Goal: Task Accomplishment & Management: Manage account settings

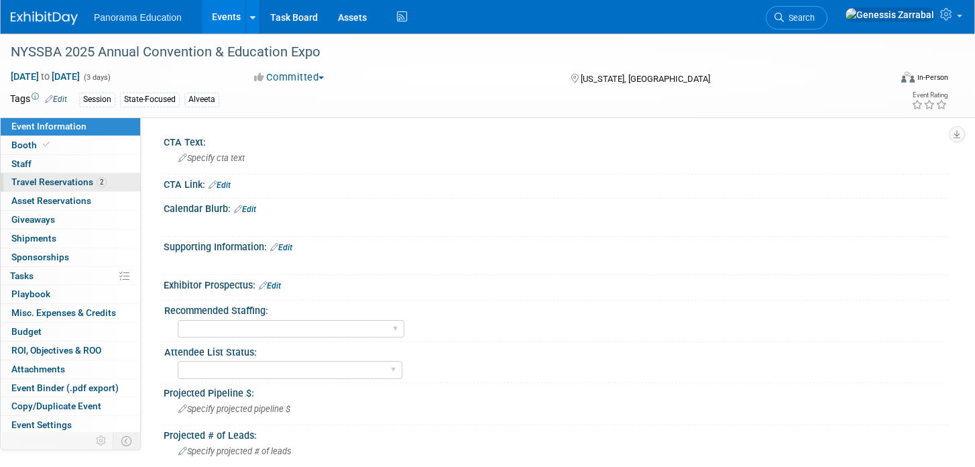
click at [52, 186] on span "Travel Reservations 2" at bounding box center [58, 181] width 95 height 11
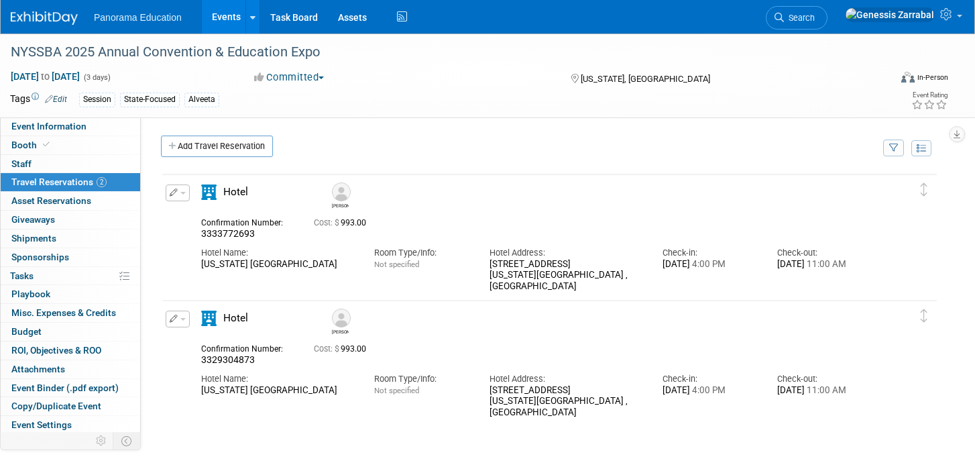
click at [225, 21] on link "Events" at bounding box center [226, 17] width 49 height 34
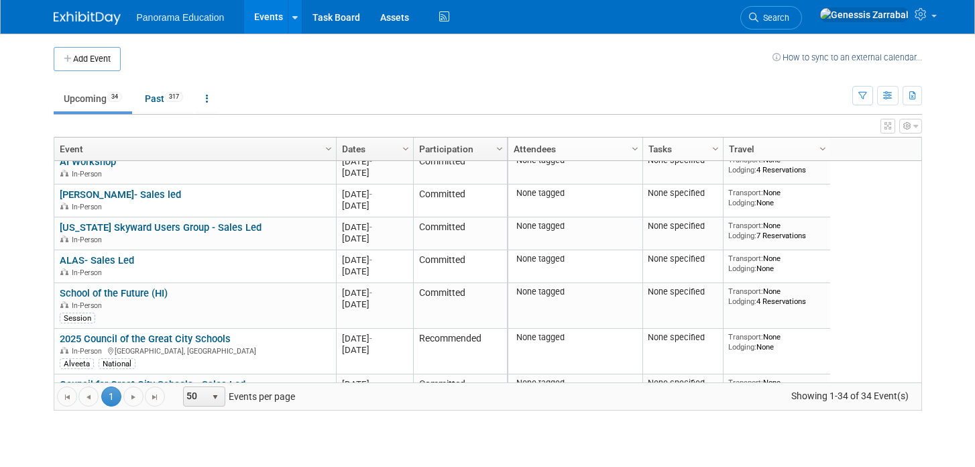
scroll to position [570, 0]
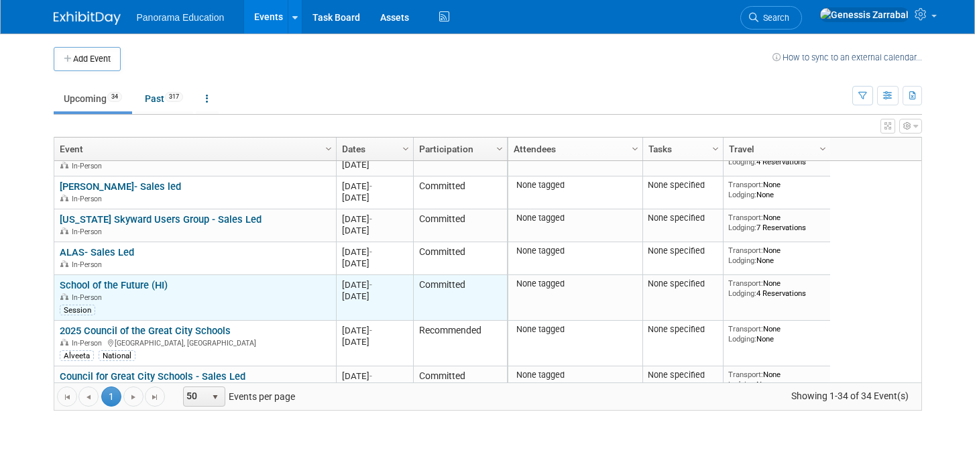
click at [133, 280] on link "School of the Future (HI)" at bounding box center [114, 285] width 108 height 12
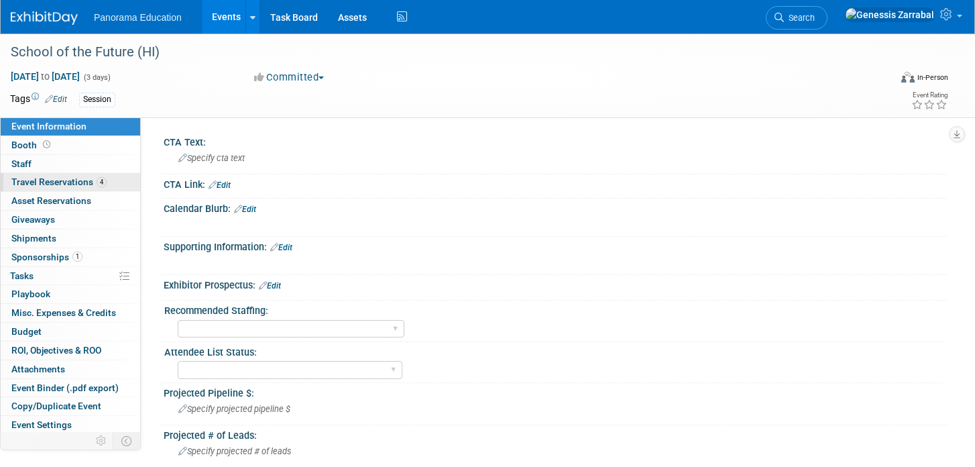
click at [112, 185] on link "4 Travel Reservations 4" at bounding box center [70, 182] width 139 height 18
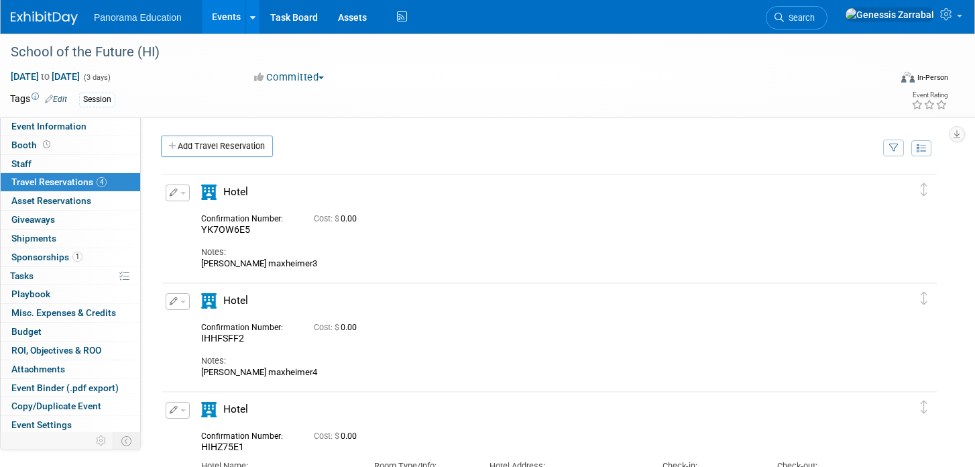
click at [170, 192] on icon "button" at bounding box center [174, 192] width 9 height 8
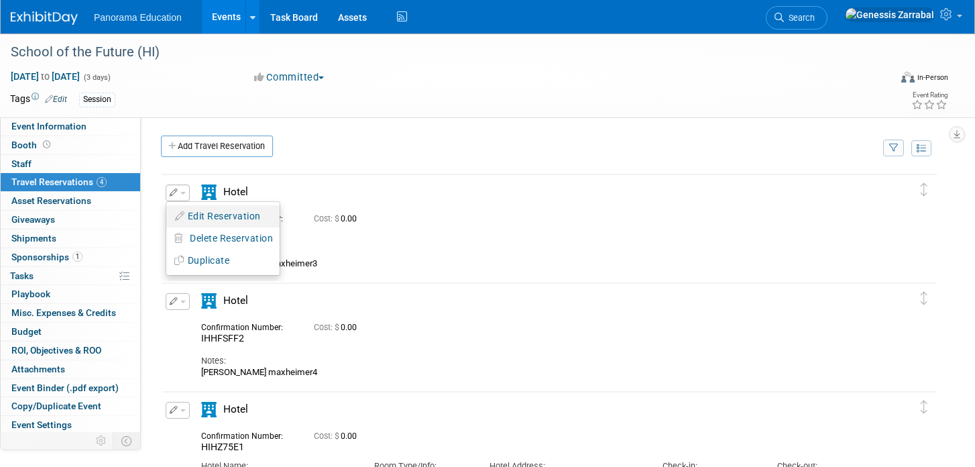
click at [222, 211] on button "Edit Reservation" at bounding box center [222, 216] width 113 height 19
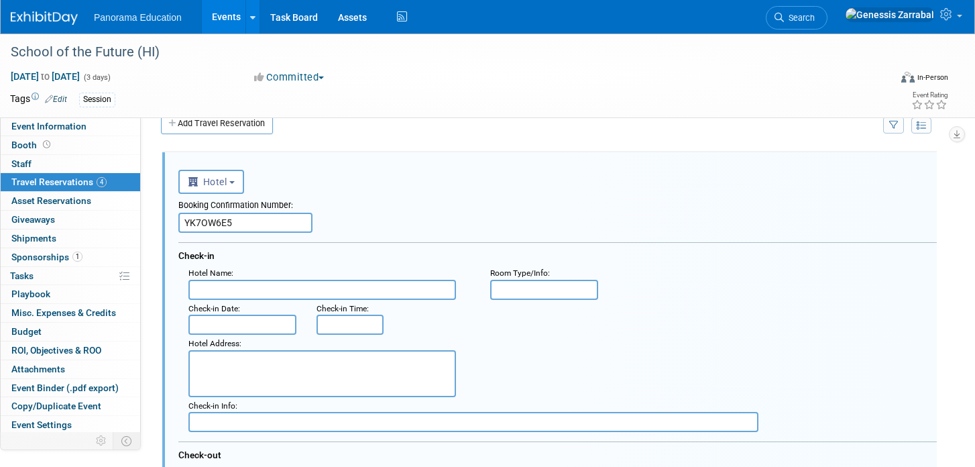
click at [211, 228] on input "YK7OW6E5" at bounding box center [245, 223] width 134 height 20
paste input "388087958"
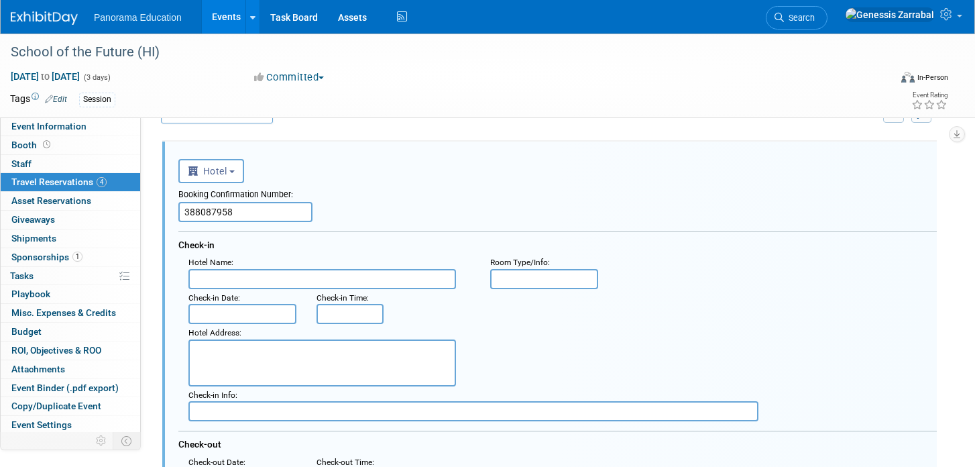
scroll to position [38, 0]
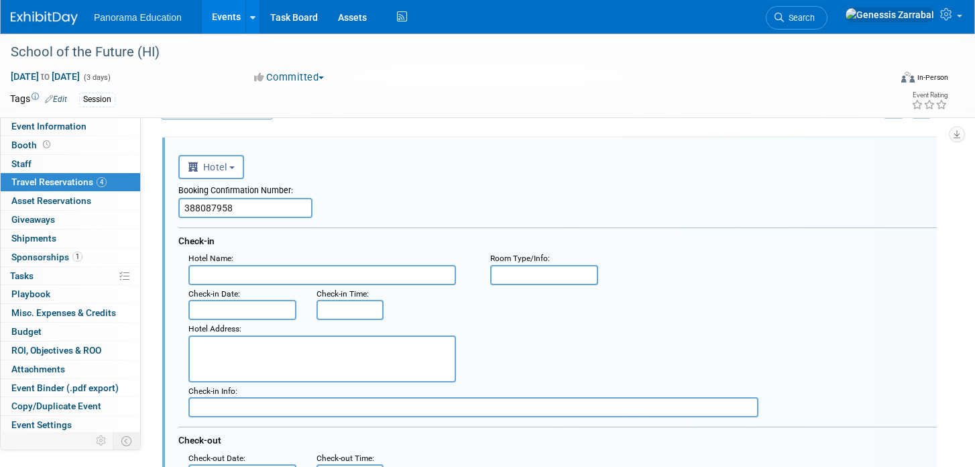
type input "388087958"
click at [212, 306] on input "text" at bounding box center [242, 310] width 108 height 20
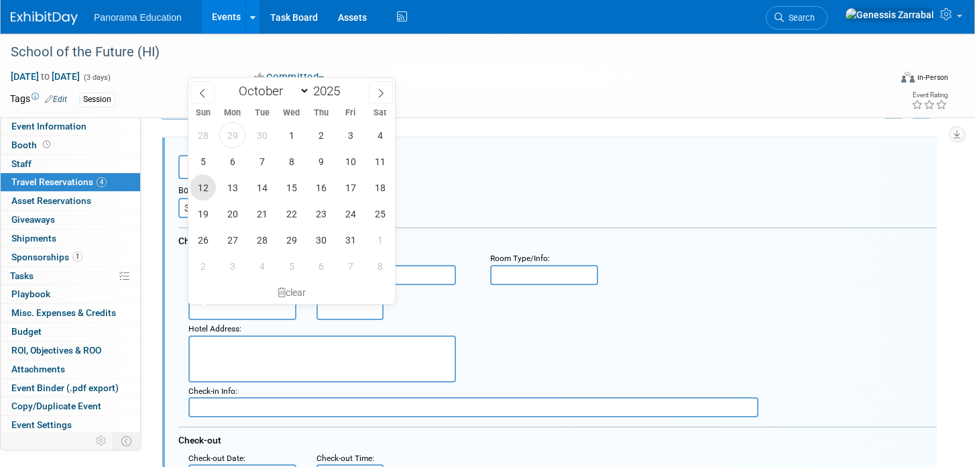
click at [203, 190] on span "12" at bounding box center [203, 187] width 26 height 26
type input "Oct 12, 2025"
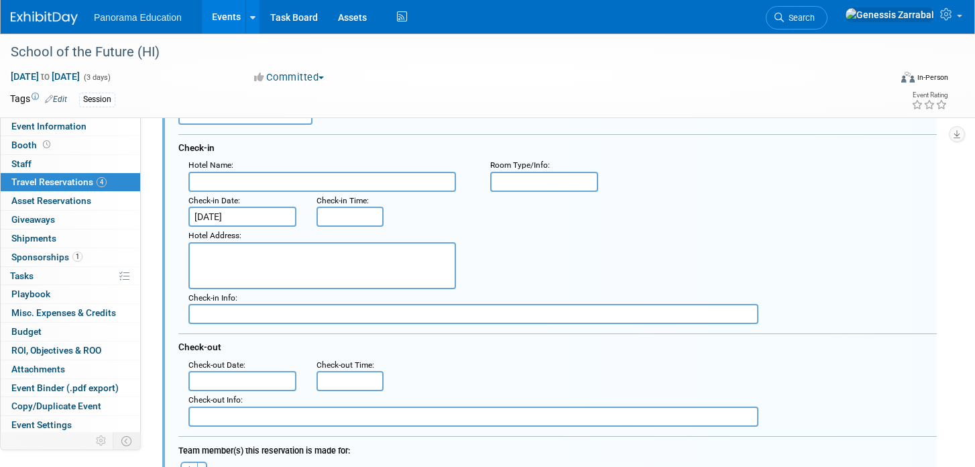
scroll to position [132, 0]
click at [238, 378] on input "text" at bounding box center [242, 379] width 108 height 20
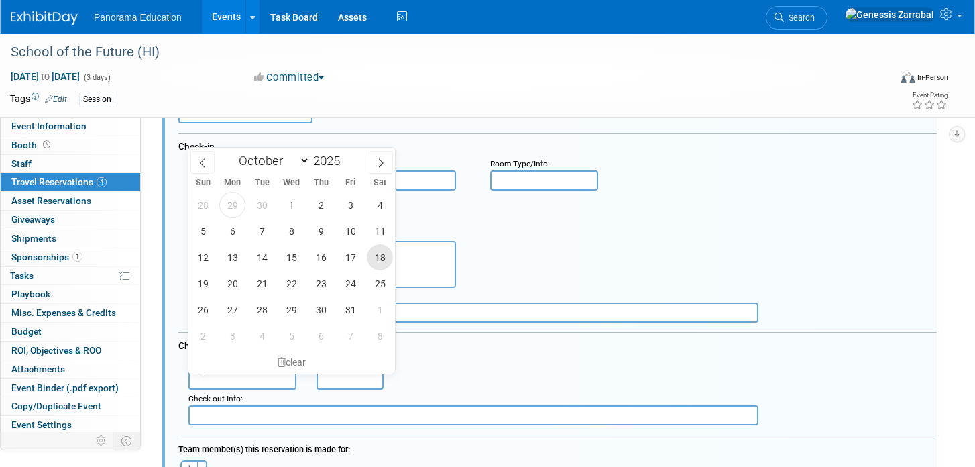
click at [375, 259] on span "18" at bounding box center [380, 257] width 26 height 26
type input "Oct 18, 2025"
click at [380, 256] on span "18" at bounding box center [380, 257] width 26 height 26
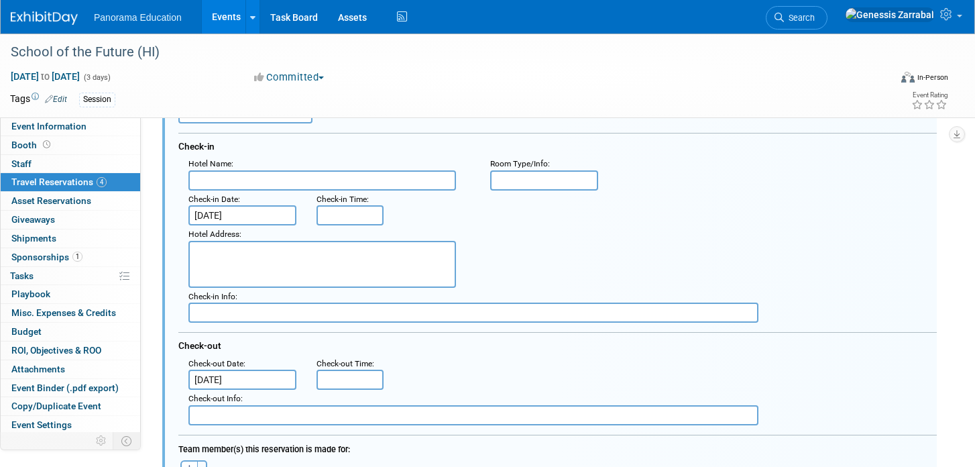
click at [532, 249] on div "Hotel Address :" at bounding box center [562, 256] width 768 height 62
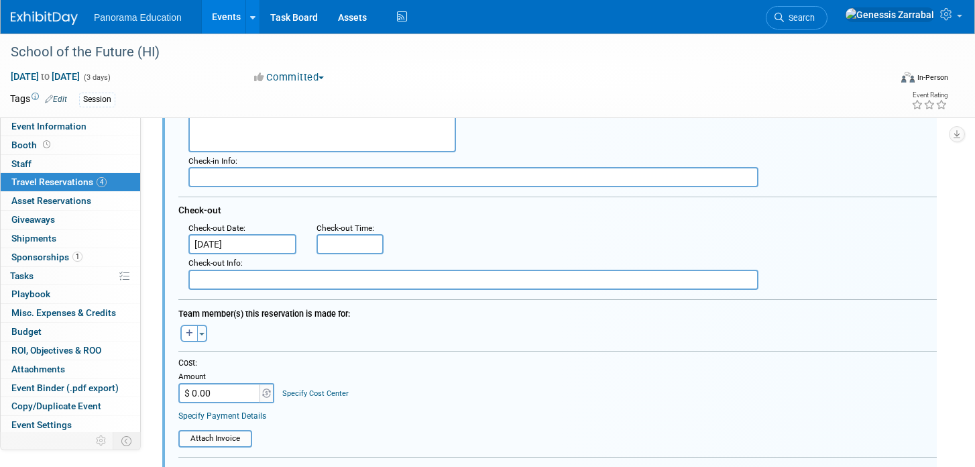
scroll to position [272, 0]
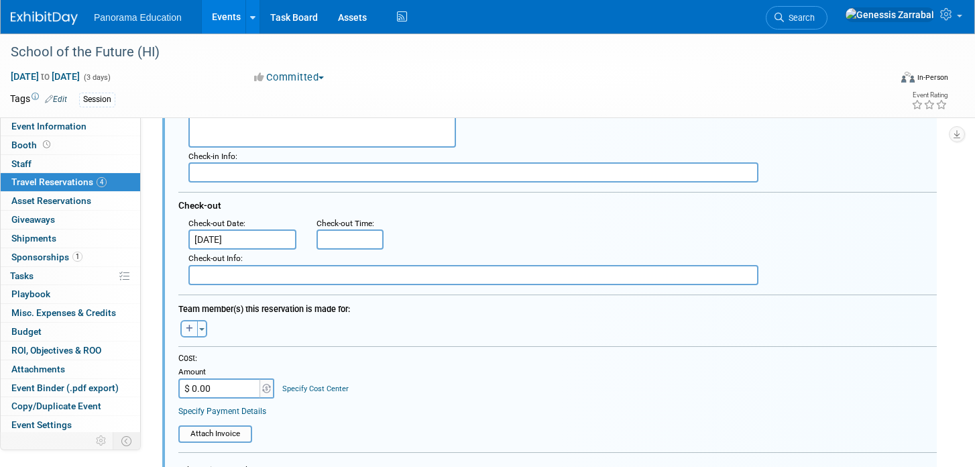
click at [188, 329] on icon "button" at bounding box center [189, 329] width 7 height 8
select select
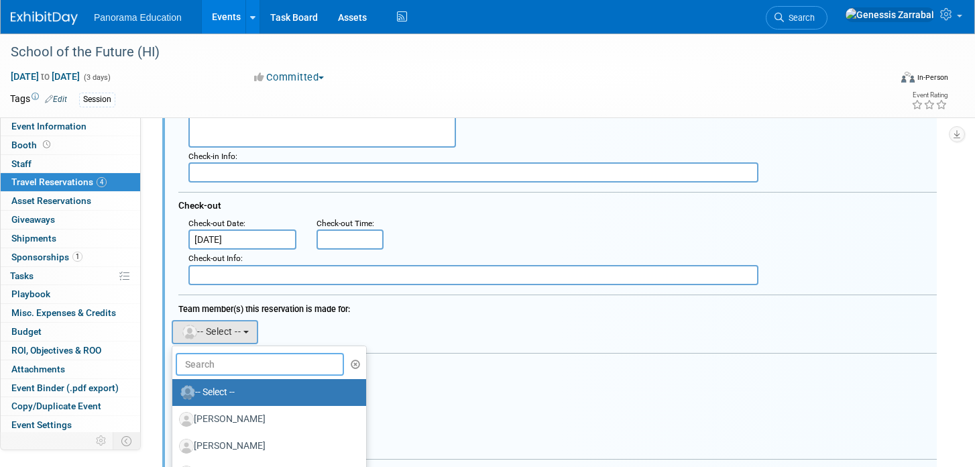
click at [230, 364] on input "text" at bounding box center [260, 364] width 168 height 23
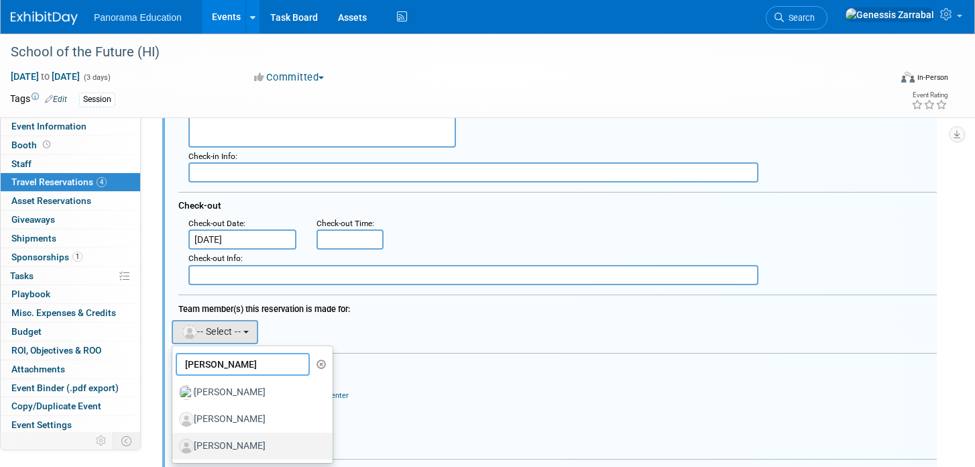
type input "chris"
click at [248, 441] on label "[PERSON_NAME]" at bounding box center [249, 445] width 140 height 21
click at [174, 441] on input "[PERSON_NAME]" at bounding box center [170, 444] width 9 height 9
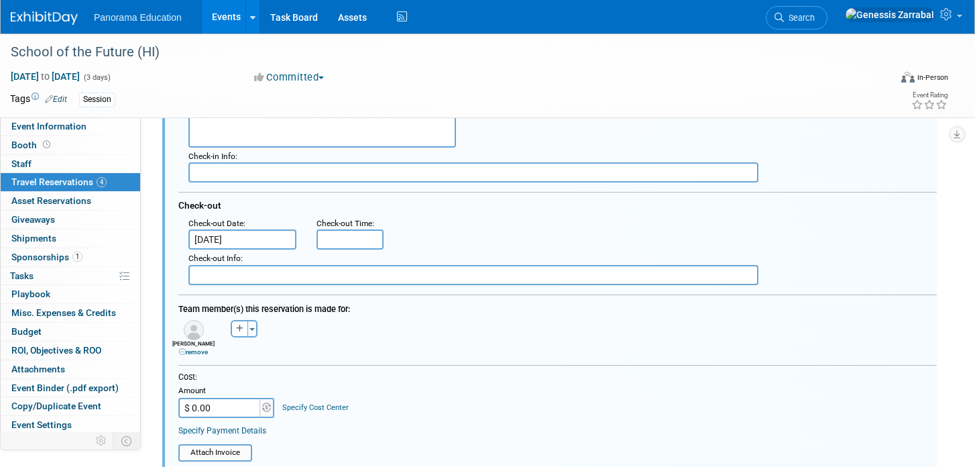
click at [279, 427] on div "Specify Payment Details" at bounding box center [557, 430] width 758 height 12
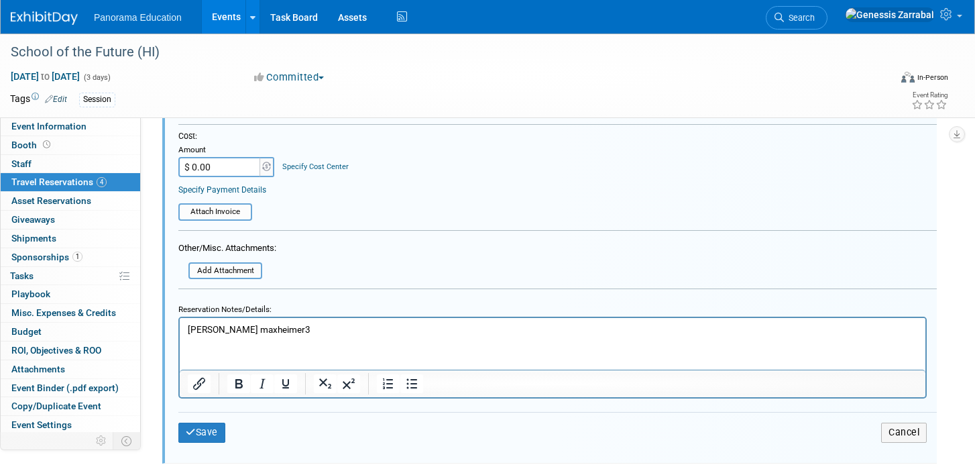
scroll to position [540, 0]
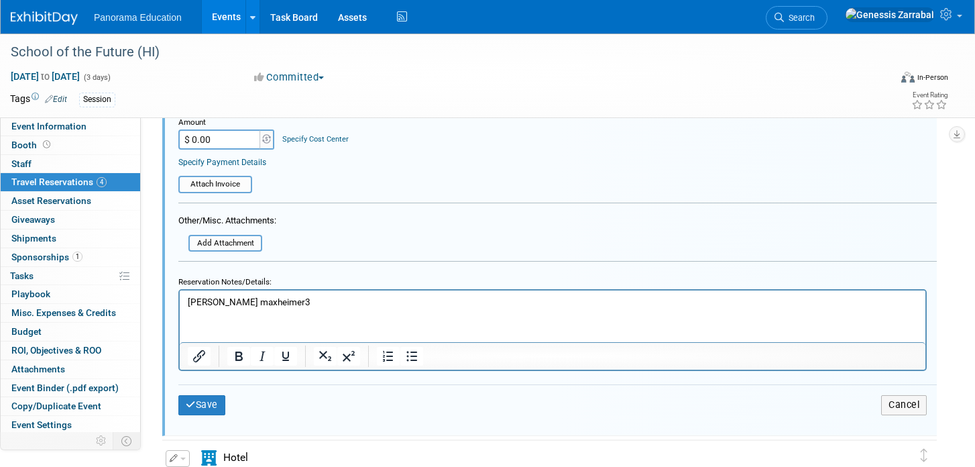
click at [290, 297] on p "taylor maxheimer3" at bounding box center [553, 302] width 730 height 13
click at [207, 400] on button "Save" at bounding box center [201, 404] width 47 height 19
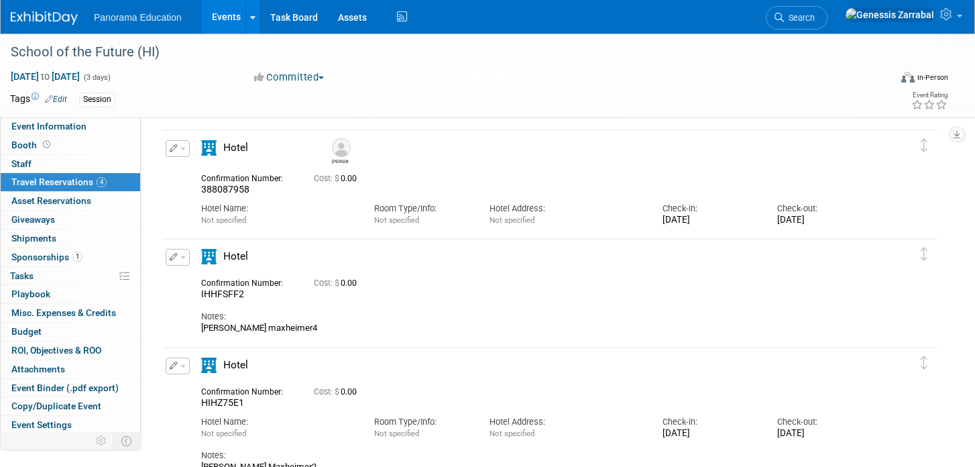
scroll to position [42, 0]
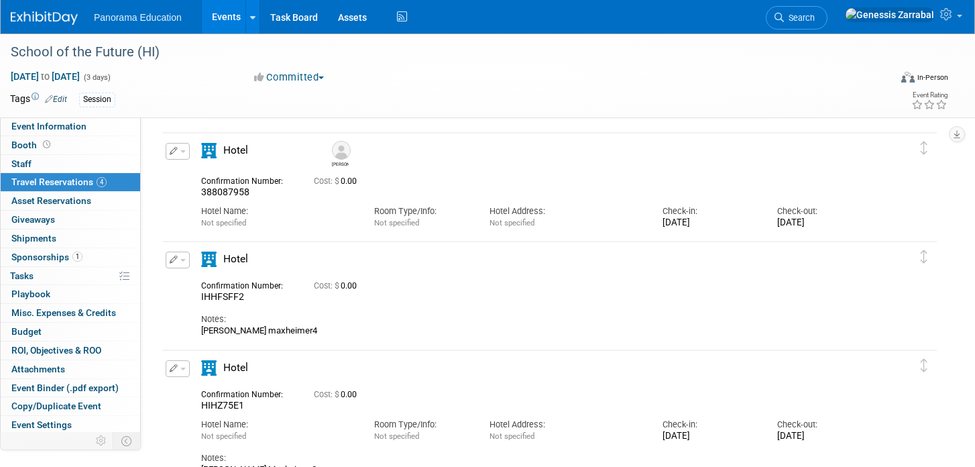
click at [174, 264] on button "button" at bounding box center [178, 259] width 24 height 17
click at [178, 277] on button "Edit Reservation" at bounding box center [222, 283] width 113 height 19
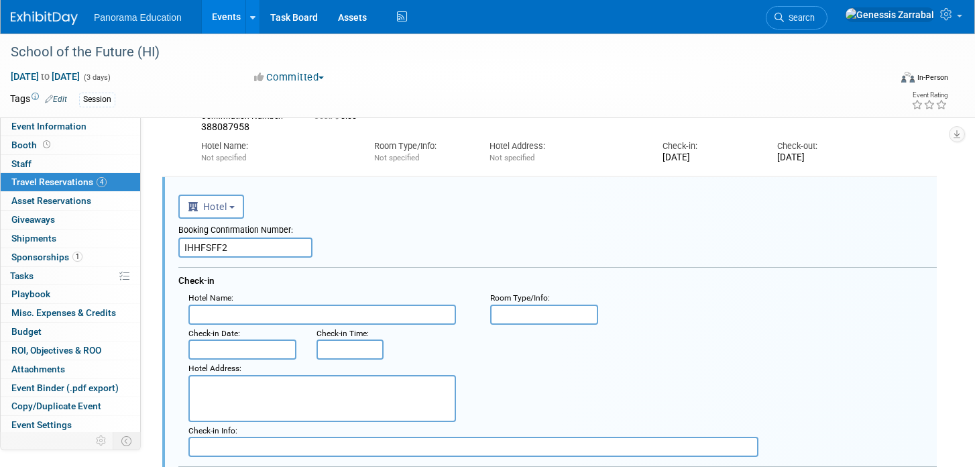
scroll to position [131, 0]
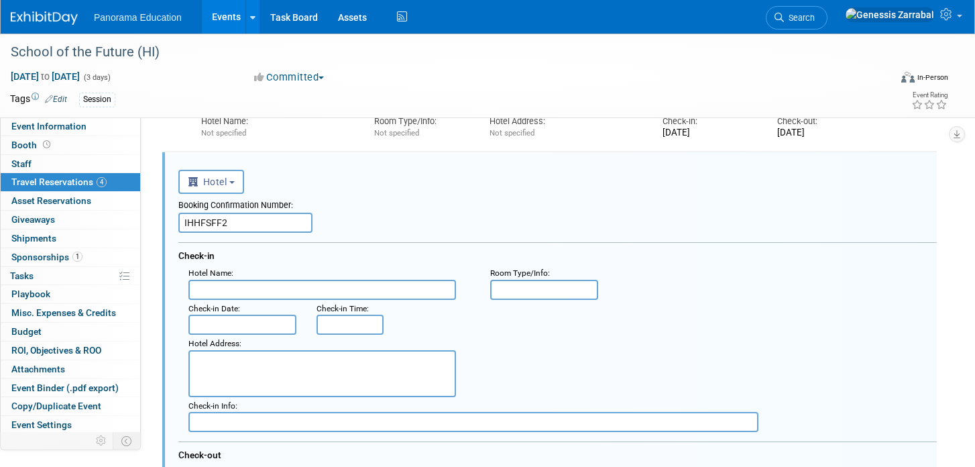
click at [215, 218] on input "IHHFSFF2" at bounding box center [245, 223] width 134 height 20
paste input "388087959"
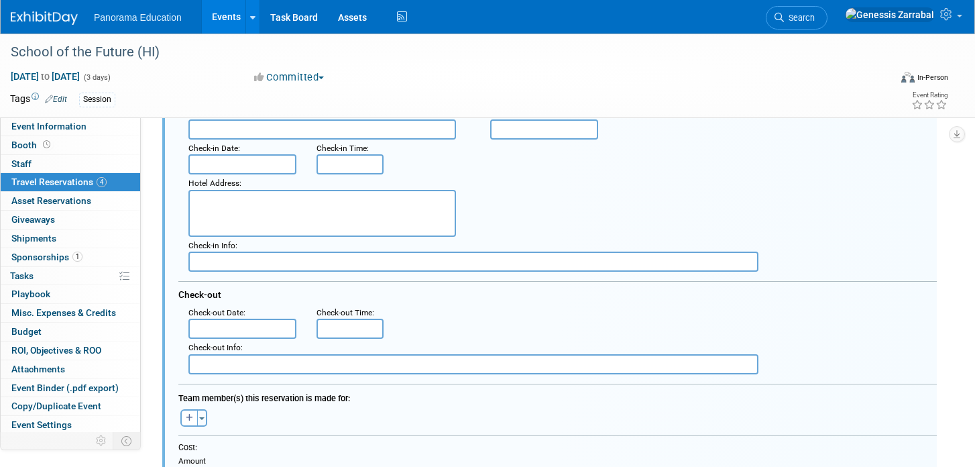
scroll to position [291, 0]
type input "388087959"
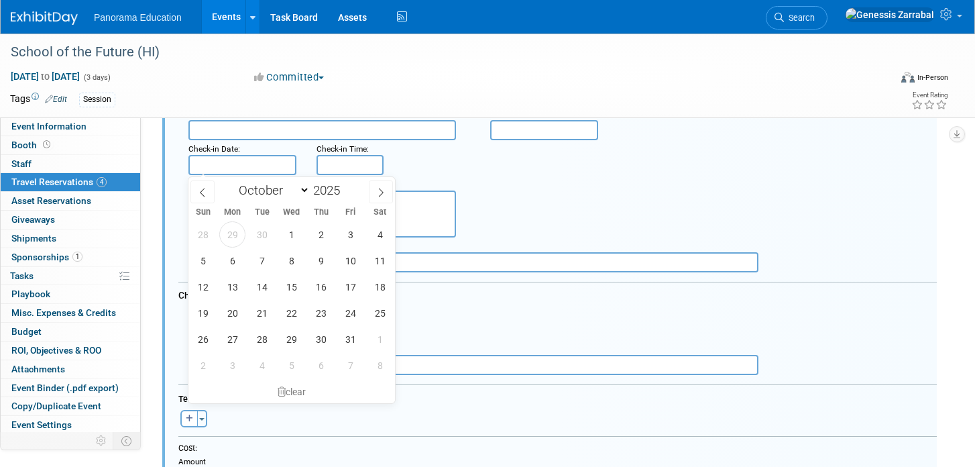
click at [235, 174] on input "text" at bounding box center [242, 165] width 108 height 20
click at [205, 286] on span "12" at bounding box center [203, 287] width 26 height 26
type input "[DATE]"
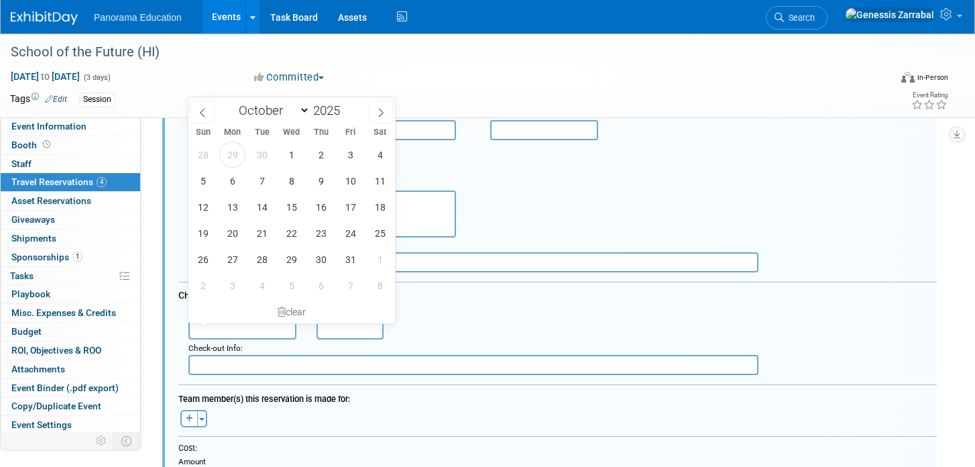
click at [213, 334] on input "text" at bounding box center [242, 329] width 108 height 20
click at [374, 215] on span "18" at bounding box center [380, 207] width 26 height 26
type input "Oct 18, 2025"
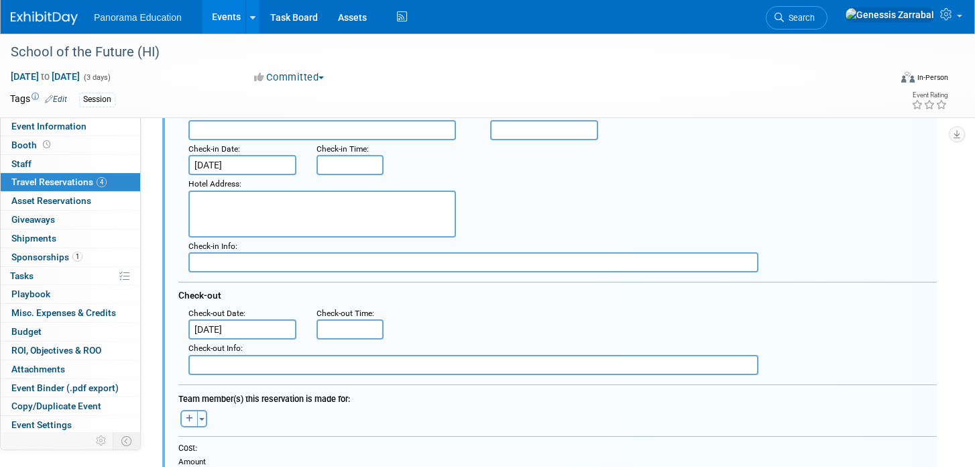
click at [192, 420] on button "button" at bounding box center [188, 418] width 17 height 17
select select
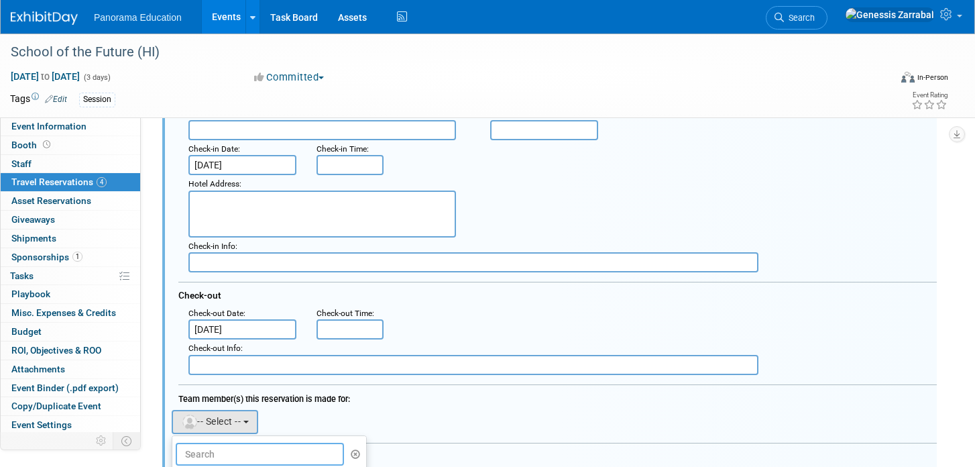
click at [210, 453] on input "text" at bounding box center [260, 454] width 168 height 23
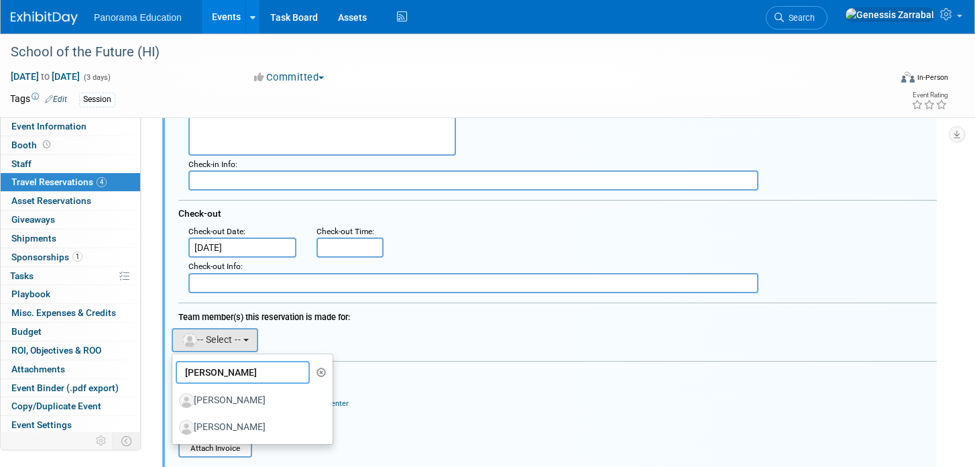
scroll to position [372, 0]
type input "mary"
click at [255, 402] on label "[PERSON_NAME]" at bounding box center [249, 400] width 140 height 21
click at [174, 402] on input "[PERSON_NAME]" at bounding box center [170, 399] width 9 height 9
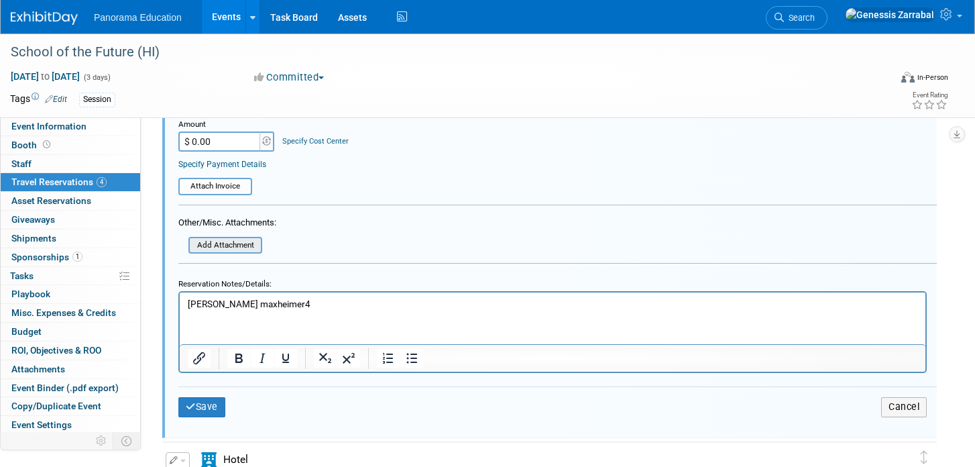
scroll to position [645, 0]
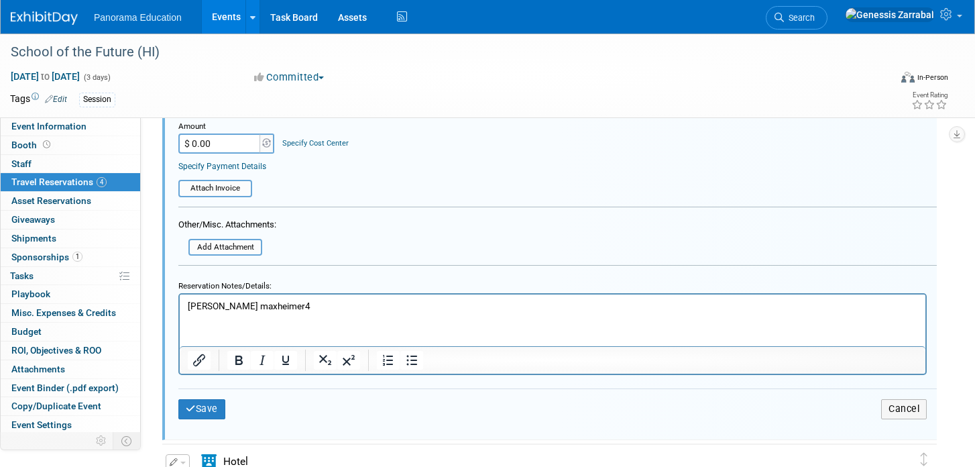
click at [245, 312] on html "taylor maxheimer4" at bounding box center [553, 303] width 746 height 18
click at [245, 306] on p "taylor maxheimer4" at bounding box center [553, 306] width 730 height 13
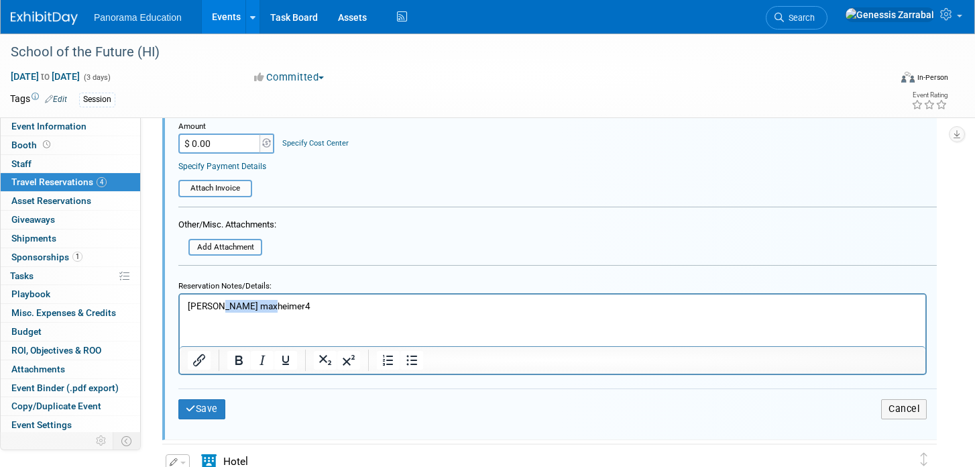
click at [245, 306] on p "taylor maxheimer4" at bounding box center [553, 306] width 730 height 13
click at [213, 406] on button "Save" at bounding box center [201, 408] width 47 height 19
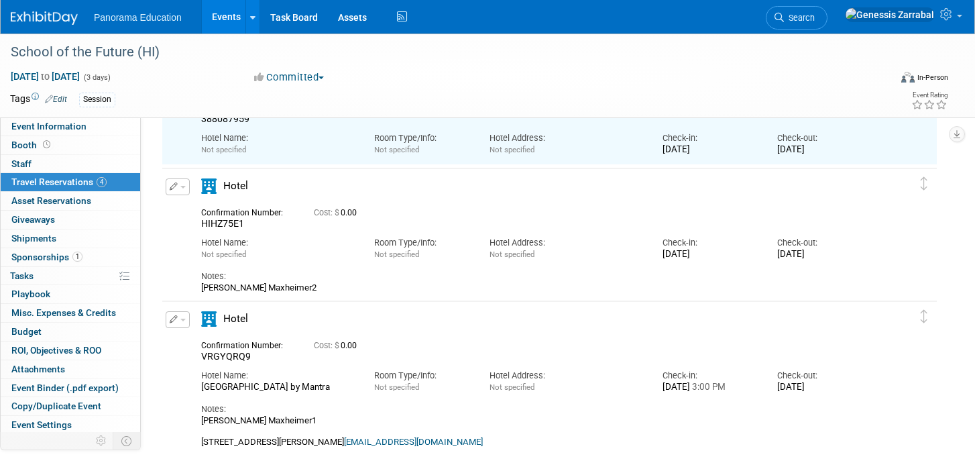
scroll to position [229, 0]
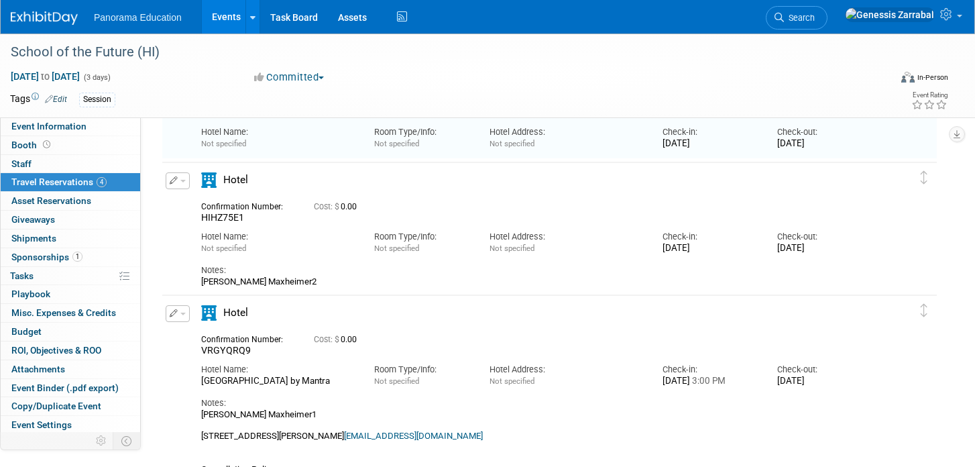
click at [184, 176] on button "button" at bounding box center [178, 180] width 24 height 17
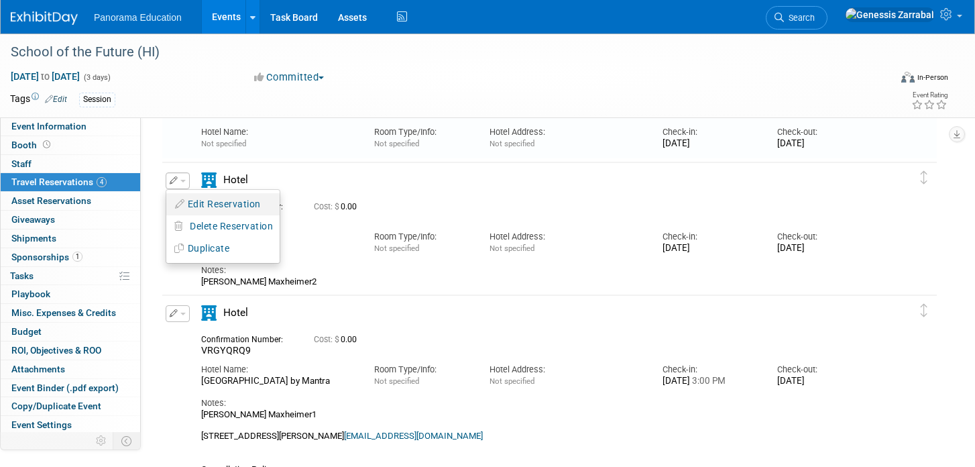
click at [186, 207] on button "Edit Reservation" at bounding box center [222, 203] width 113 height 19
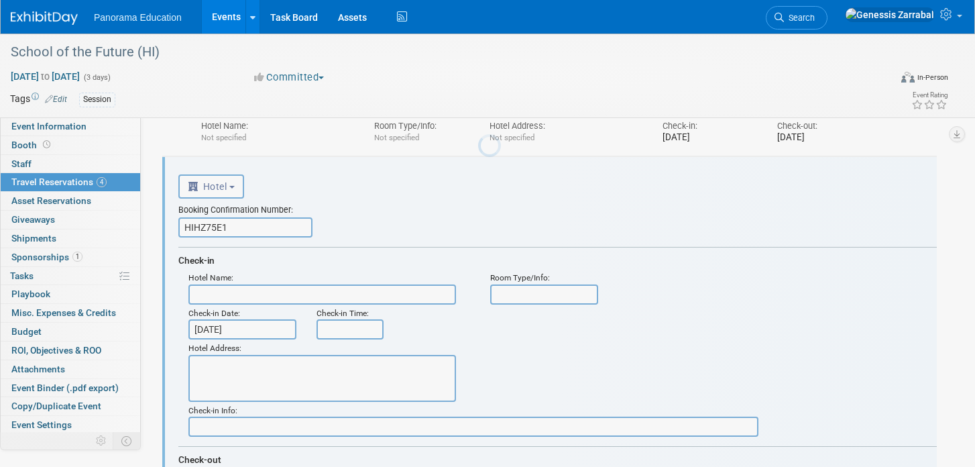
scroll to position [240, 0]
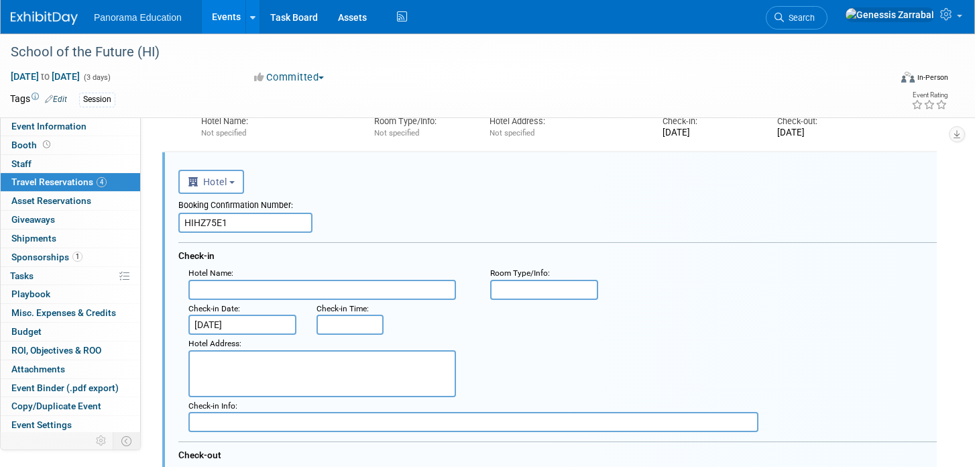
click at [209, 223] on input "HIHZ75E1" at bounding box center [245, 223] width 134 height 20
paste input "388087954"
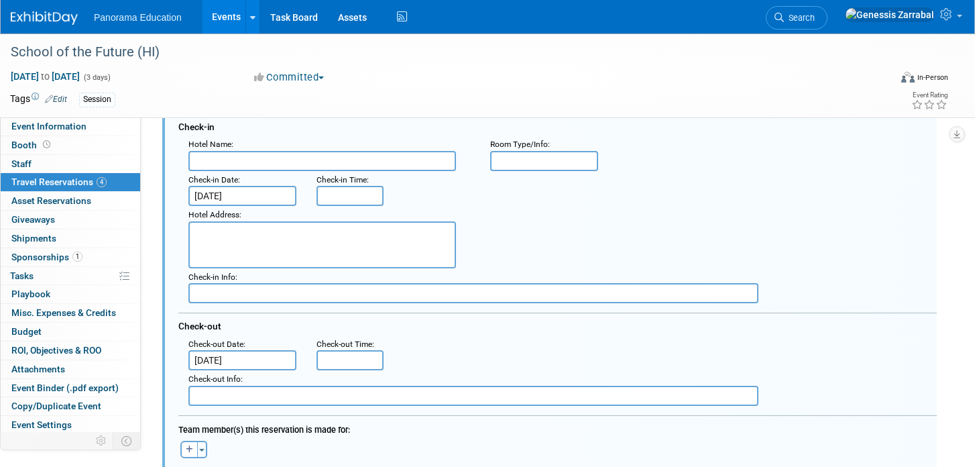
scroll to position [369, 0]
type input "388087954"
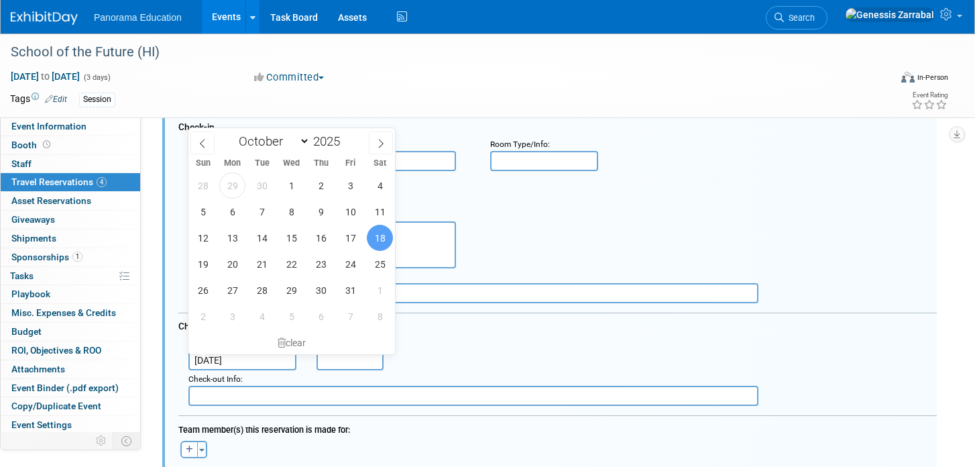
click at [355, 241] on span "17" at bounding box center [350, 238] width 26 height 26
type input "Oct 17, 2025"
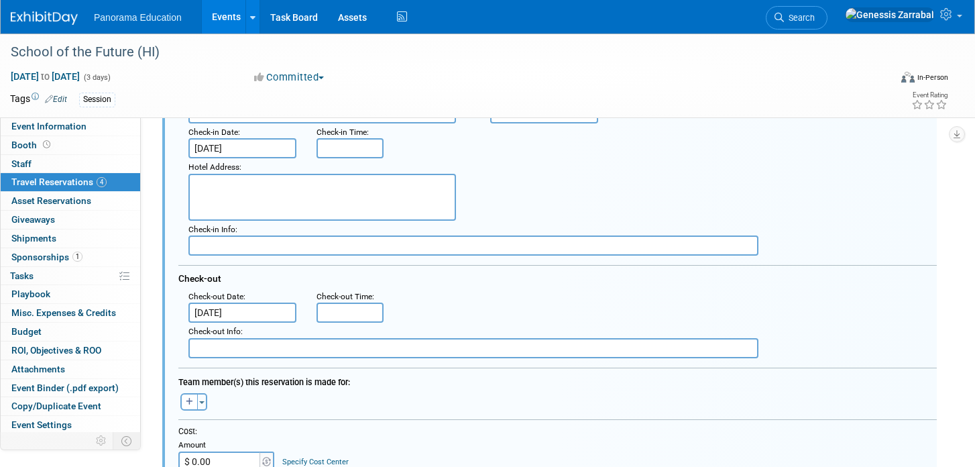
scroll to position [418, 0]
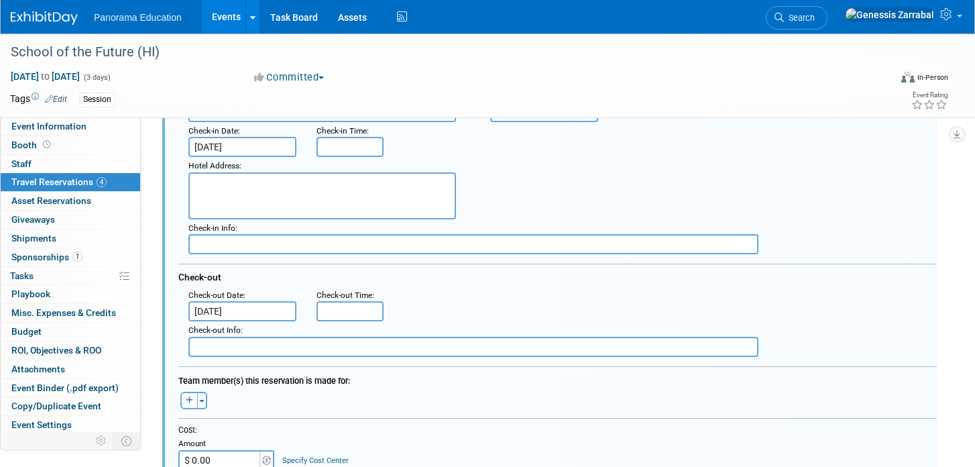
click at [188, 400] on icon "button" at bounding box center [189, 400] width 7 height 8
select select
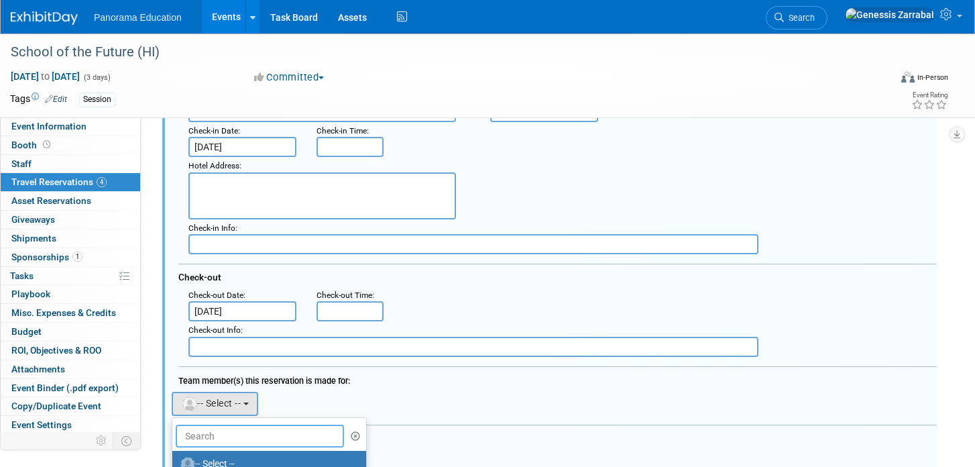
click at [205, 435] on input "text" at bounding box center [260, 435] width 168 height 23
type input "jay"
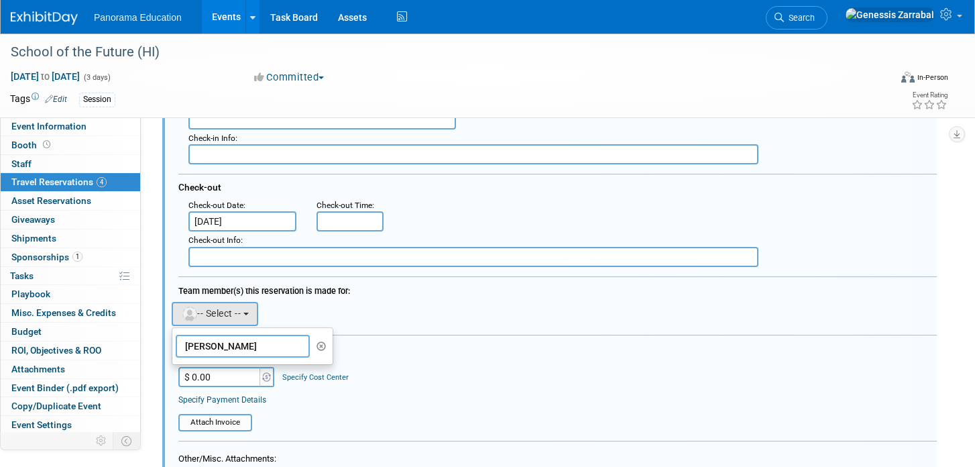
scroll to position [509, 0]
click at [205, 435] on form "<i class="fas fa-plane" style="padding: 6px 4px 6px 1px;"></i> Flight <i class=…" at bounding box center [557, 273] width 758 height 760
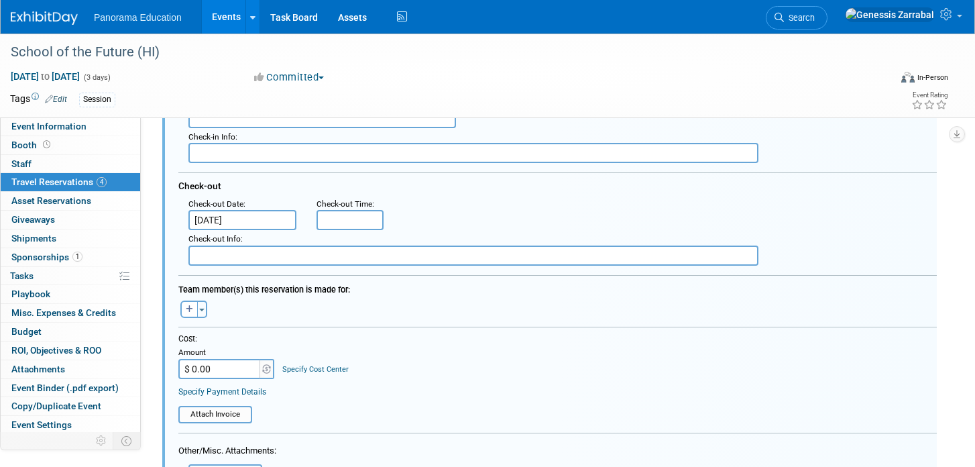
click at [205, 435] on div at bounding box center [557, 437] width 758 height 10
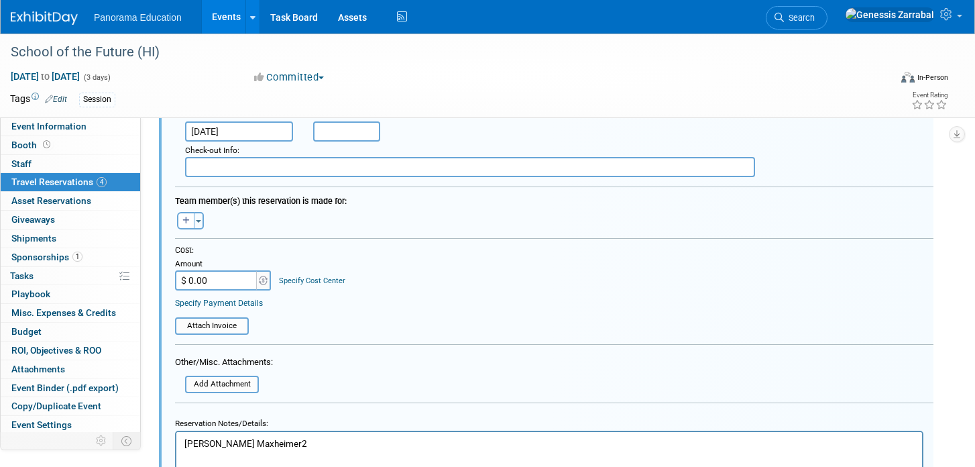
scroll to position [599, 3]
click at [242, 435] on p "Taylor Maxheimer2" at bounding box center [549, 440] width 730 height 13
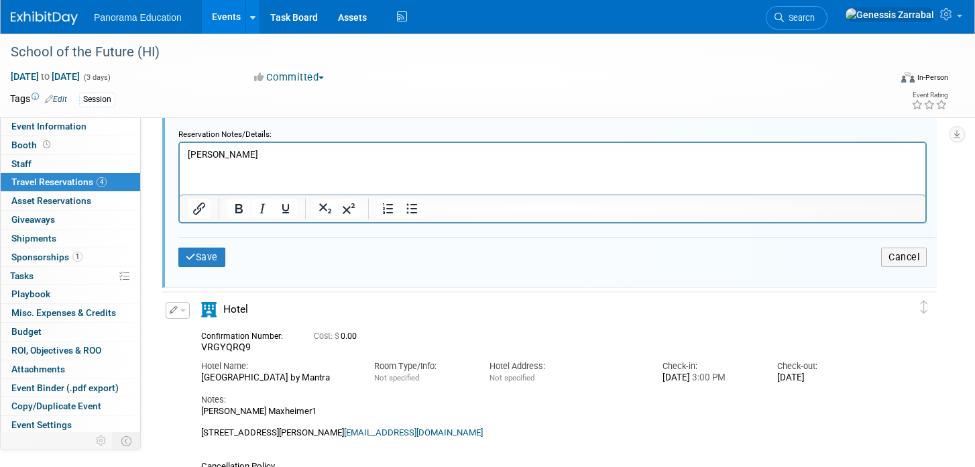
scroll to position [891, 0]
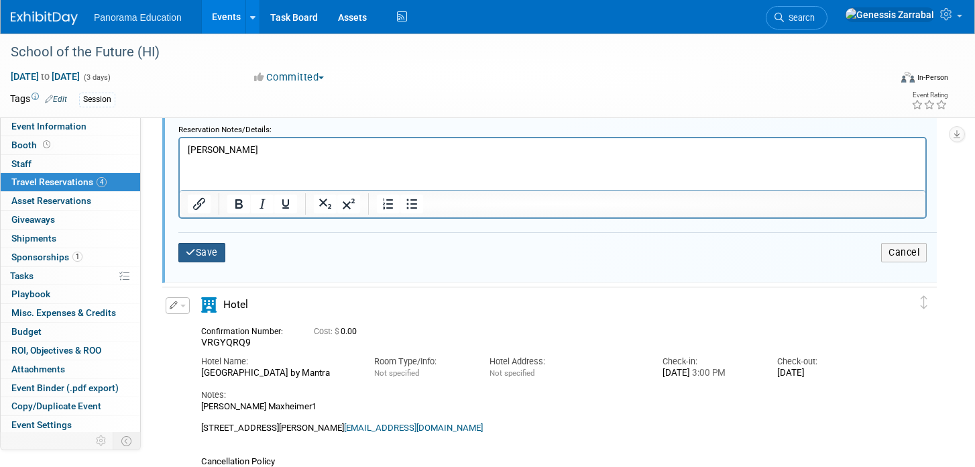
click at [215, 255] on button "Save" at bounding box center [201, 252] width 47 height 19
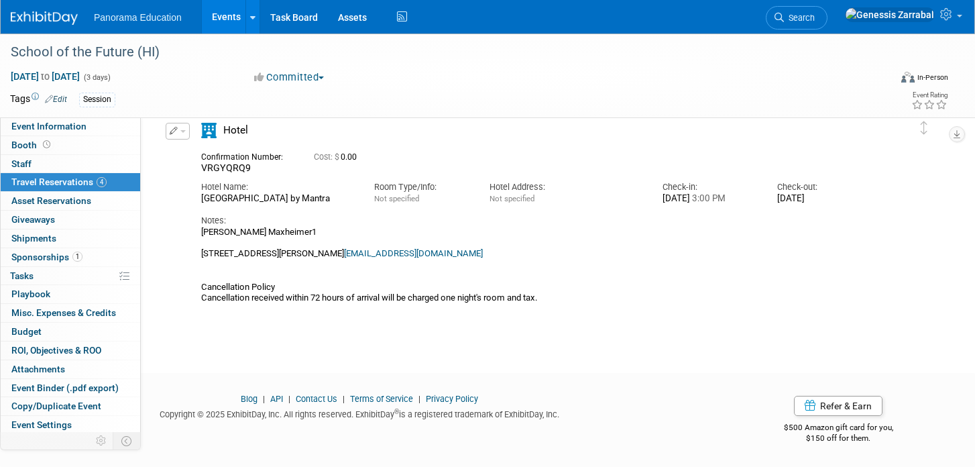
scroll to position [240, 0]
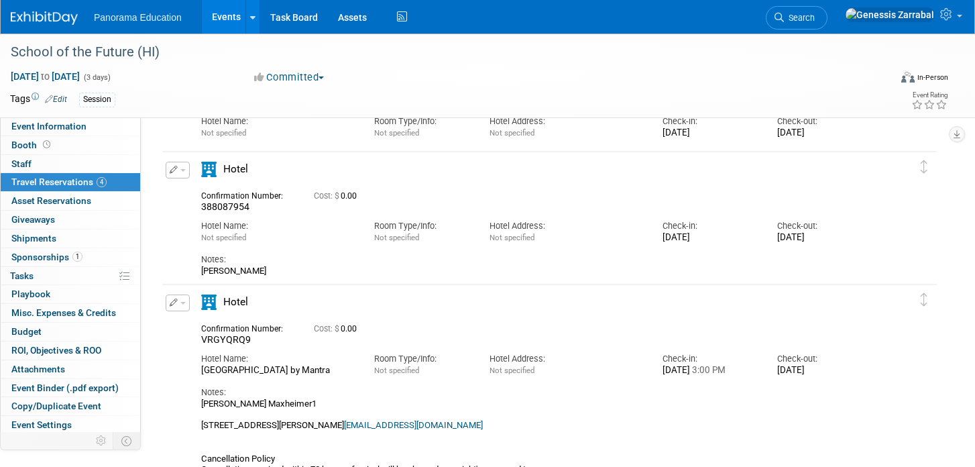
click at [216, 18] on link "Events" at bounding box center [226, 17] width 49 height 34
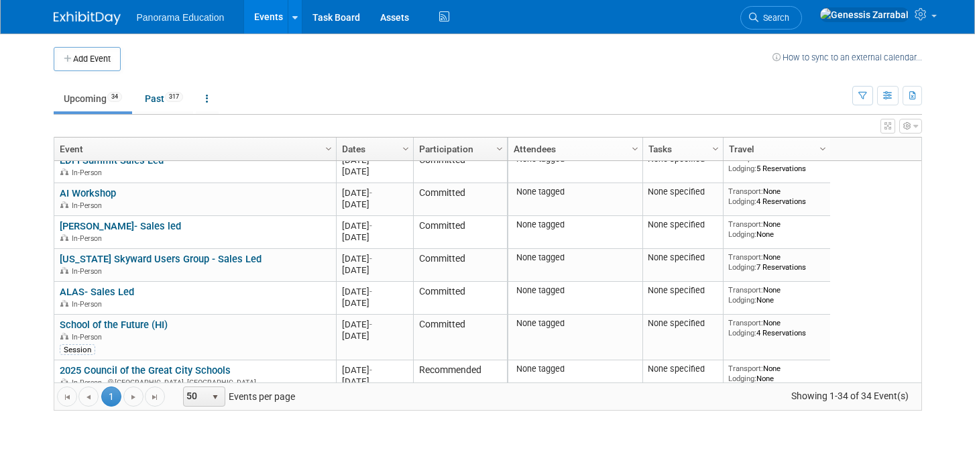
scroll to position [544, 0]
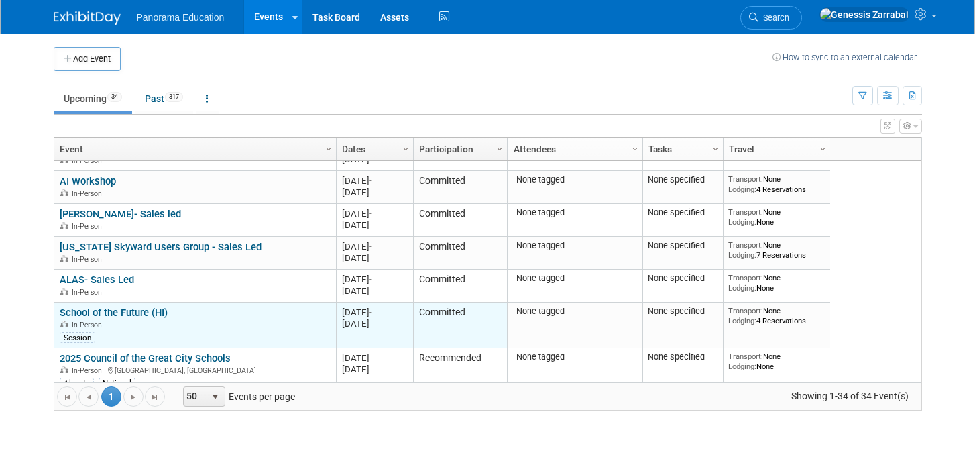
click at [142, 312] on link "School of the Future (HI)" at bounding box center [114, 312] width 108 height 12
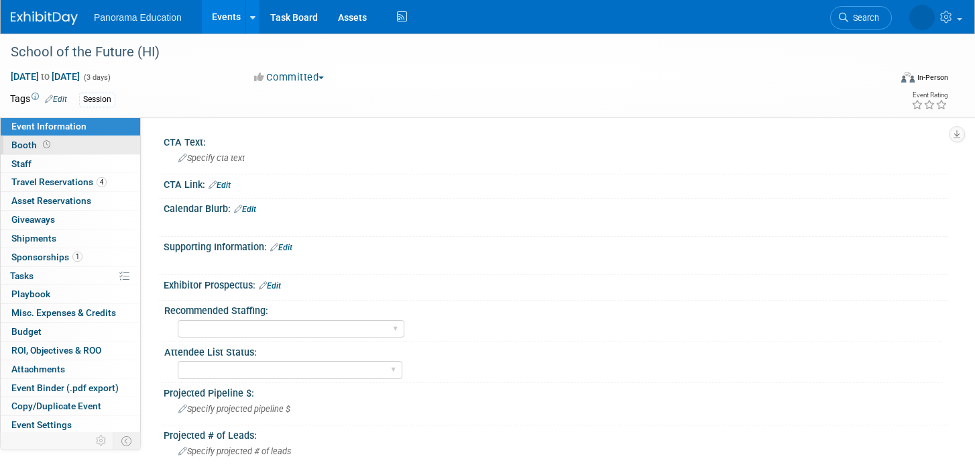
click at [87, 141] on link "Booth" at bounding box center [70, 145] width 139 height 18
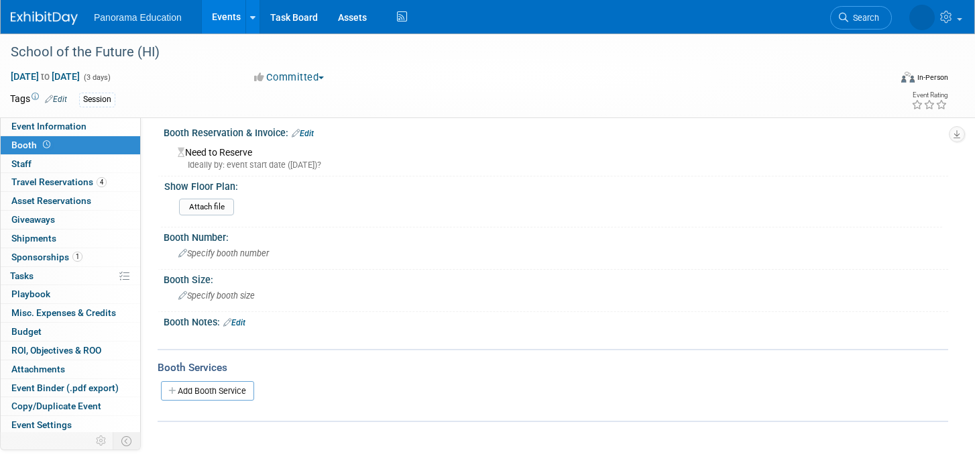
scroll to position [11, 0]
click at [198, 392] on link "Add Booth Service" at bounding box center [207, 388] width 93 height 19
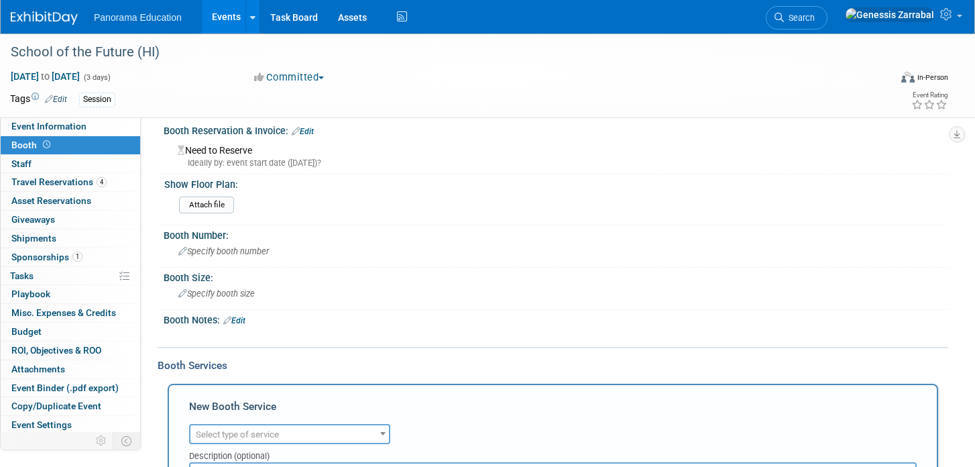
scroll to position [0, 0]
click at [221, 430] on span "Select type of service" at bounding box center [237, 434] width 83 height 10
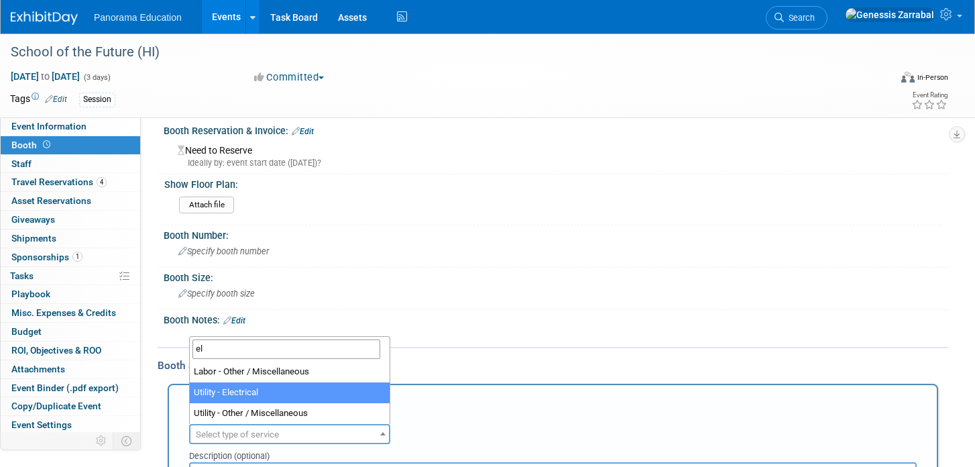
type input "el"
select select "8"
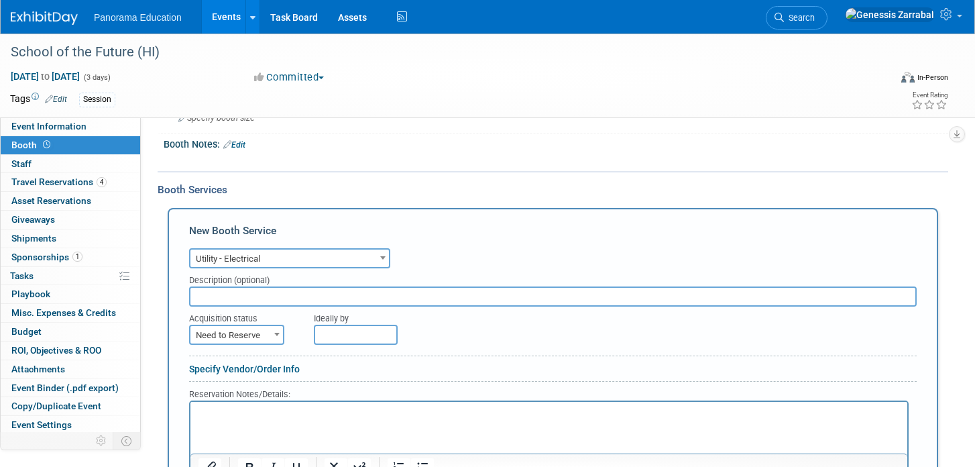
scroll to position [245, 0]
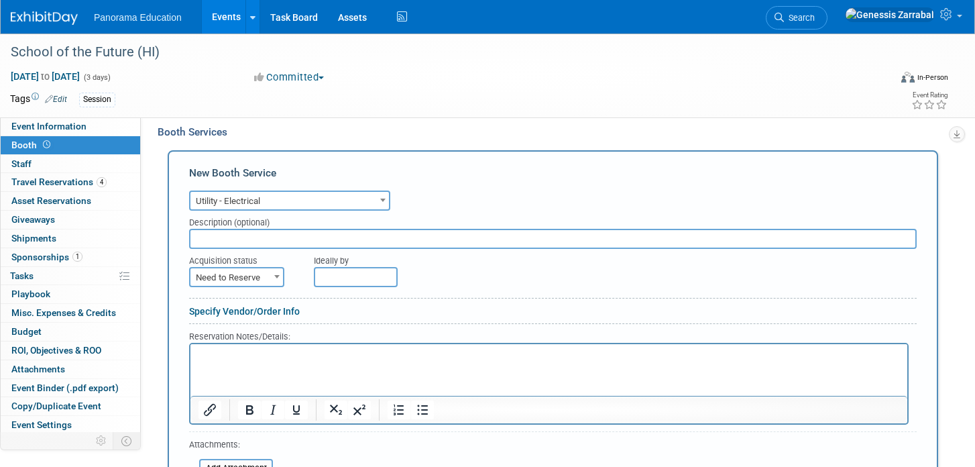
click at [241, 282] on span "Need to Reserve" at bounding box center [236, 277] width 93 height 19
select select "2"
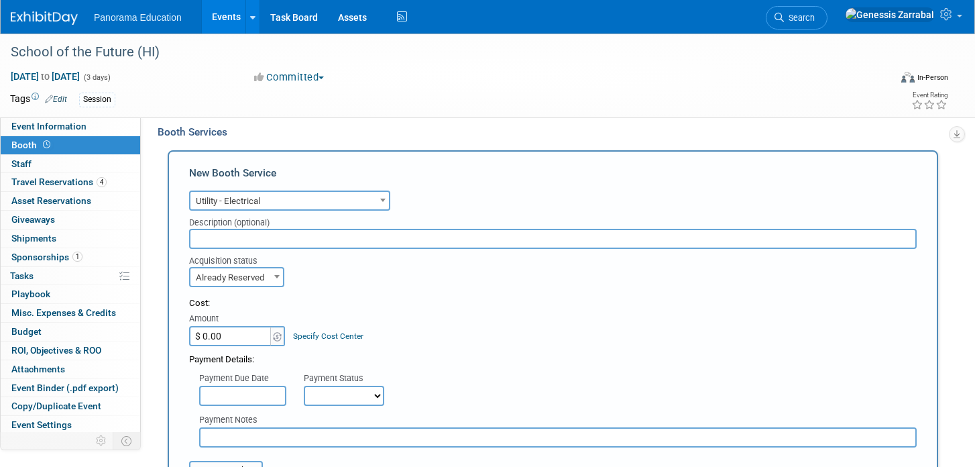
click at [228, 332] on input "$ 0.00" at bounding box center [231, 336] width 84 height 20
click at [200, 340] on input "$ 83.25" at bounding box center [231, 336] width 84 height 20
type input "$ 383.25"
click at [479, 288] on form "Audio / Video Carpet / Flooring Catering / Food / Beverage Floral / Decorative …" at bounding box center [552, 456] width 727 height 538
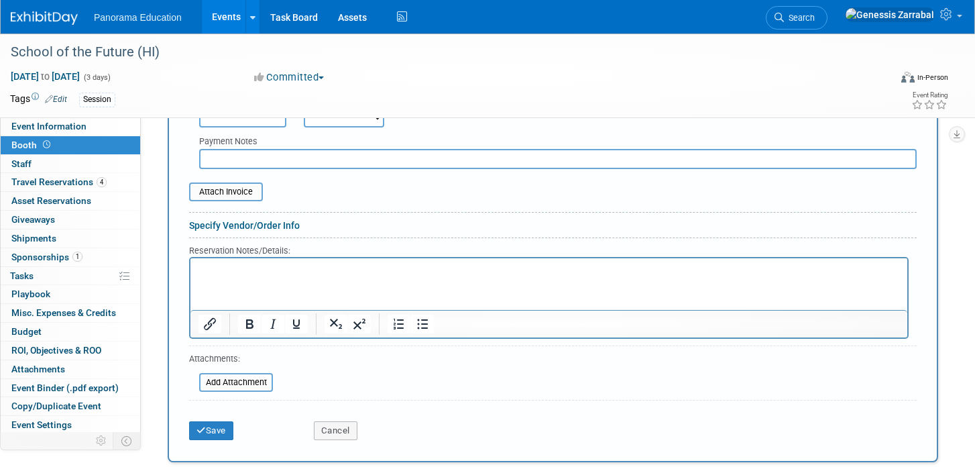
scroll to position [542, 0]
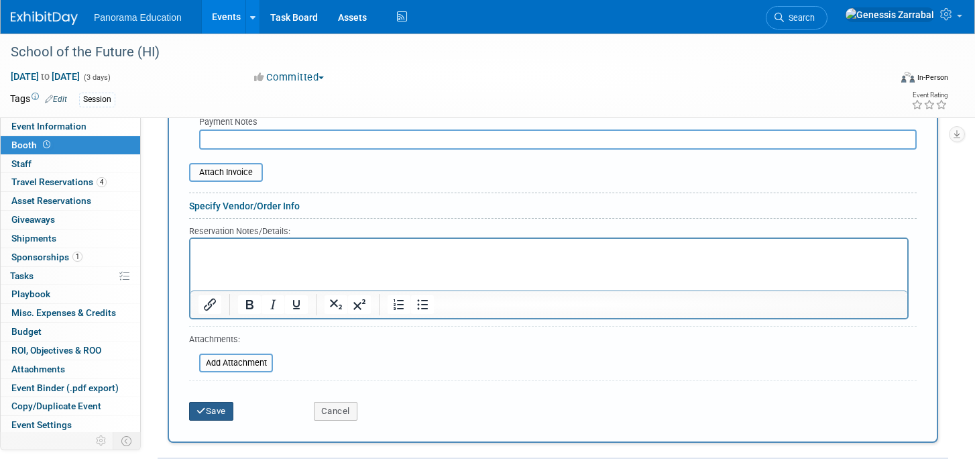
click at [211, 411] on button "Save" at bounding box center [211, 411] width 44 height 19
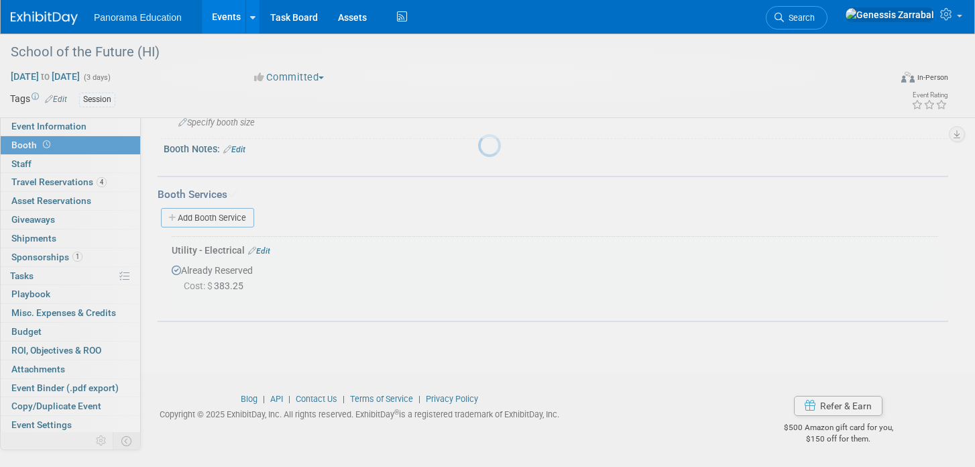
scroll to position [182, 0]
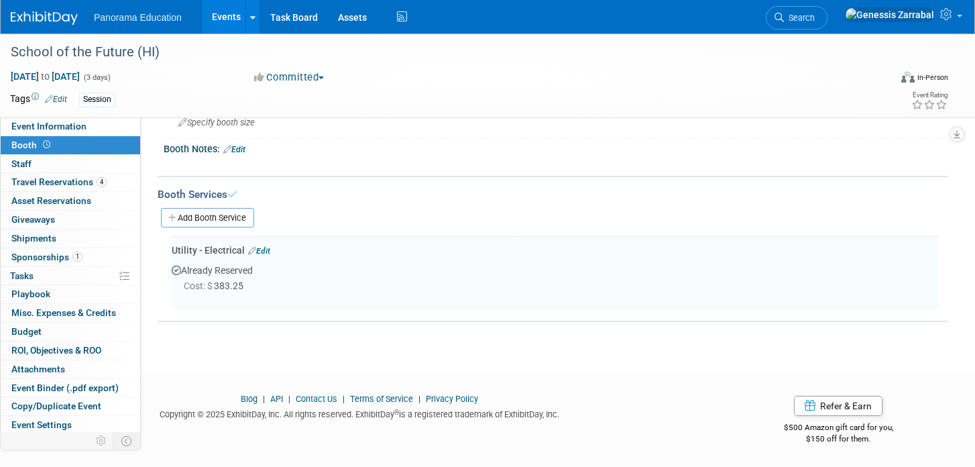
click at [235, 13] on link "Events" at bounding box center [226, 17] width 49 height 34
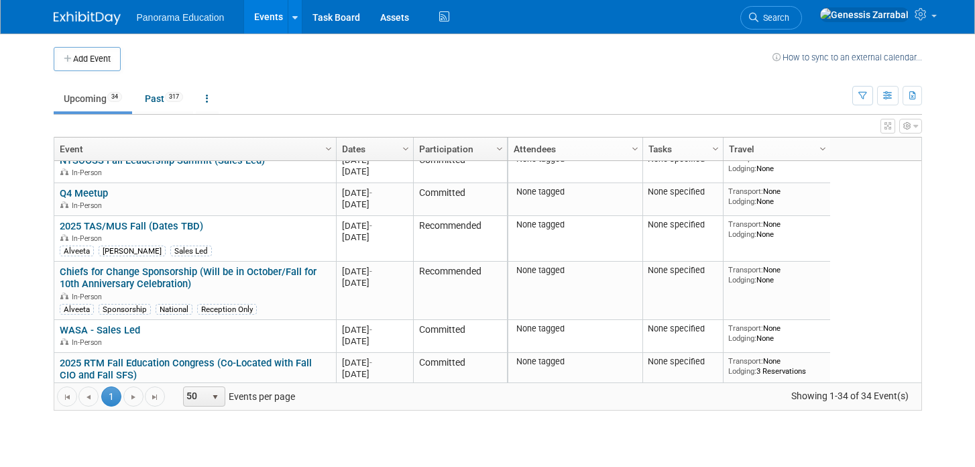
scroll to position [517, 0]
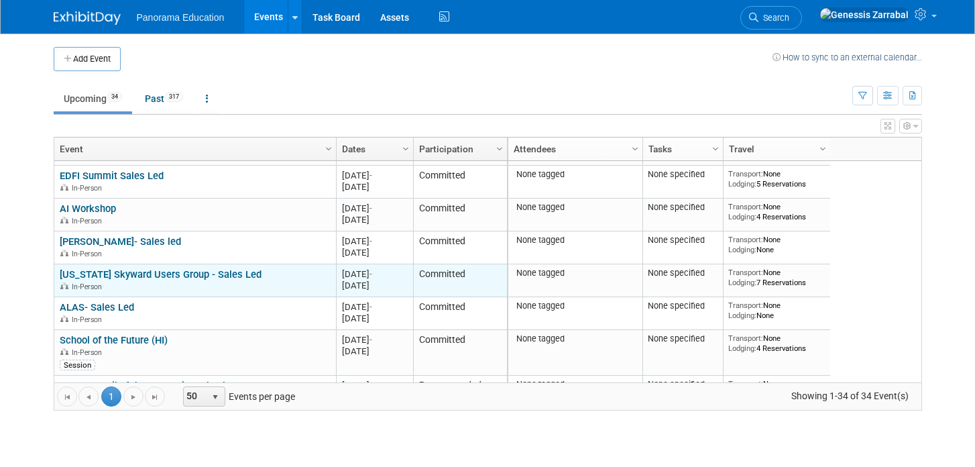
click at [150, 275] on link "[US_STATE] Skyward Users Group - Sales Led" at bounding box center [161, 274] width 202 height 12
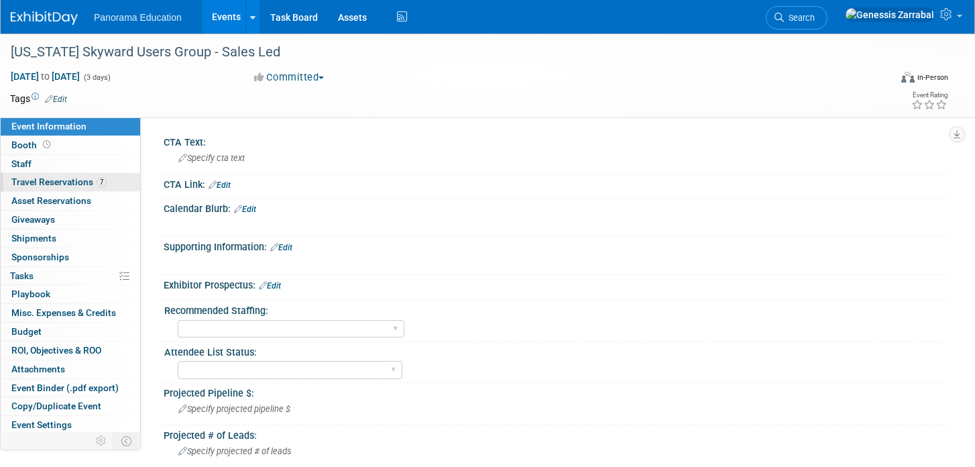
click at [52, 176] on link "7 Travel Reservations 7" at bounding box center [70, 182] width 139 height 18
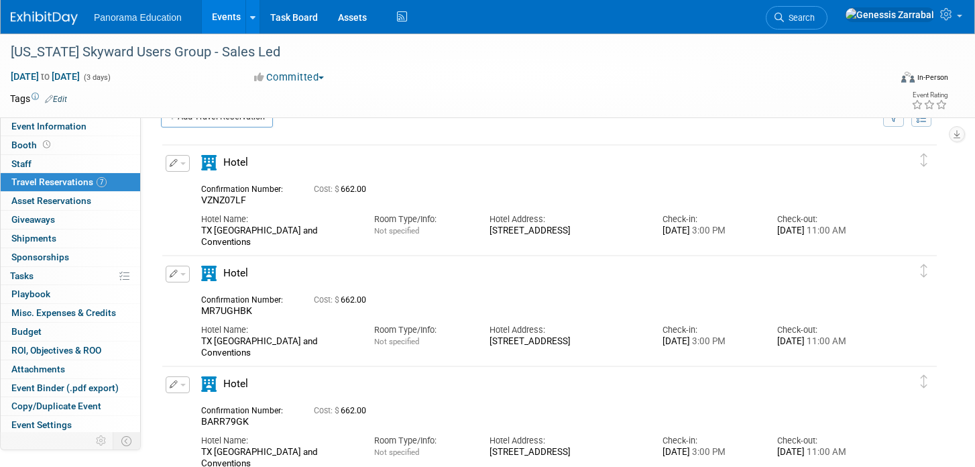
scroll to position [40, 0]
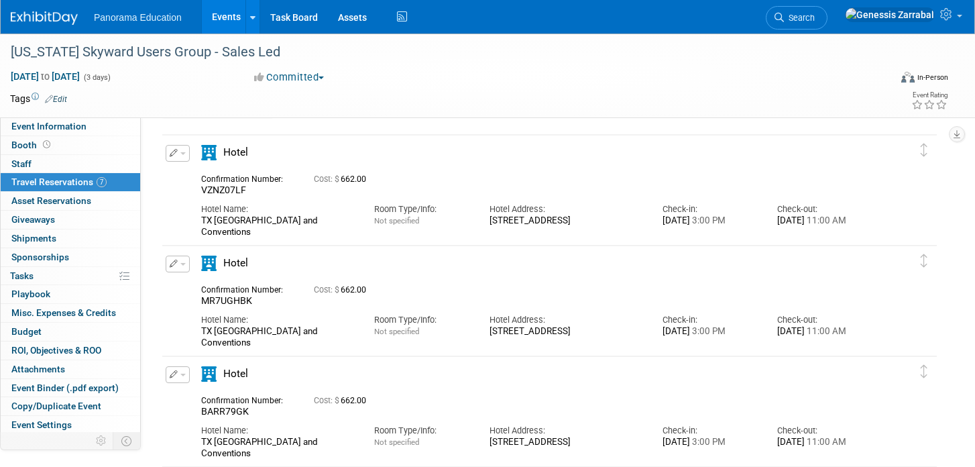
click at [175, 155] on icon "button" at bounding box center [174, 153] width 9 height 8
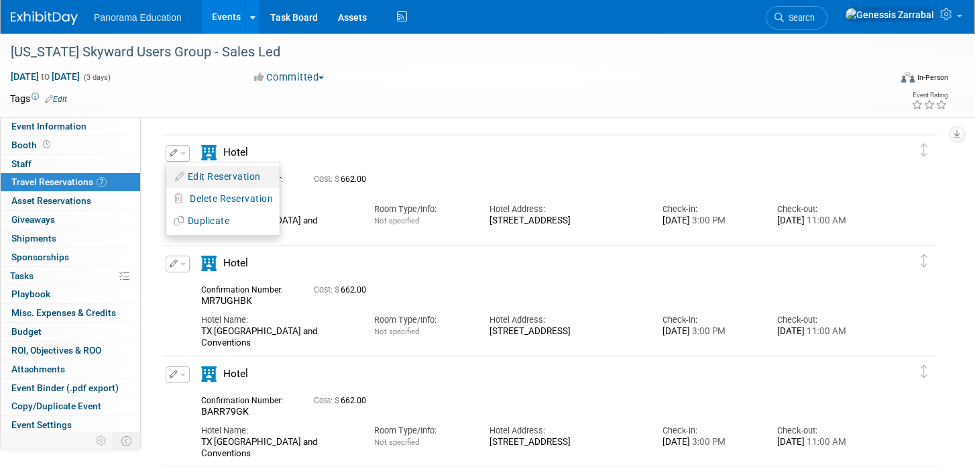
click at [209, 180] on button "Edit Reservation" at bounding box center [222, 176] width 113 height 19
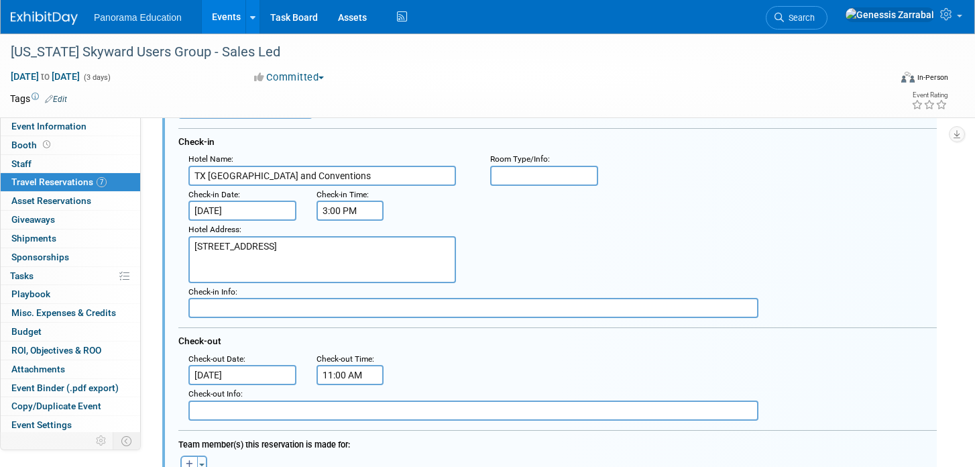
scroll to position [188, 0]
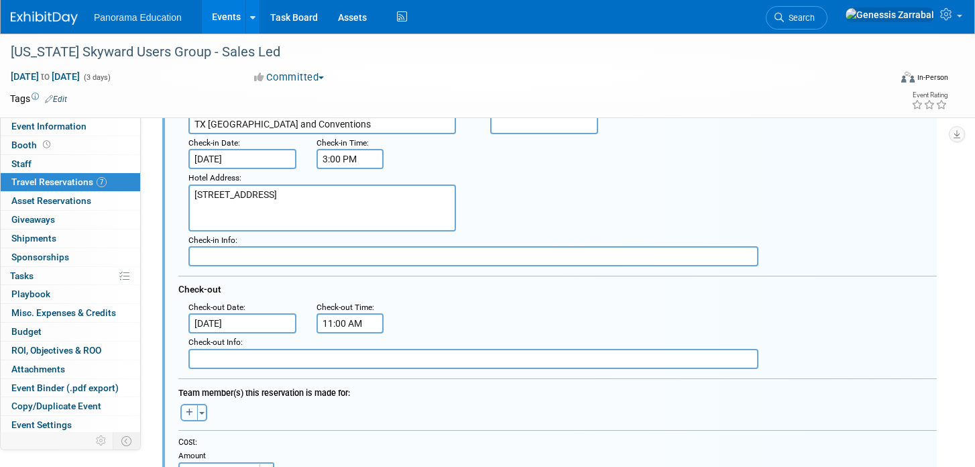
click at [186, 408] on icon "button" at bounding box center [189, 412] width 7 height 8
select select
click at [213, 453] on input "text" at bounding box center [260, 447] width 168 height 23
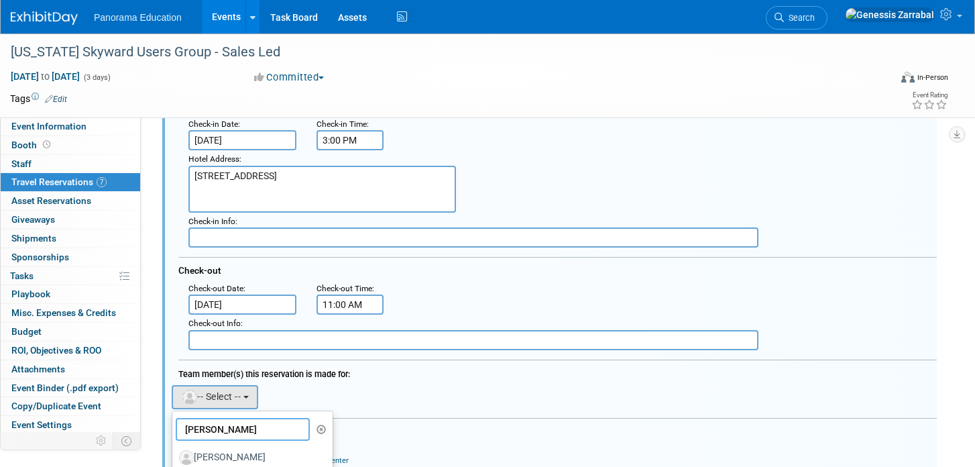
scroll to position [300, 0]
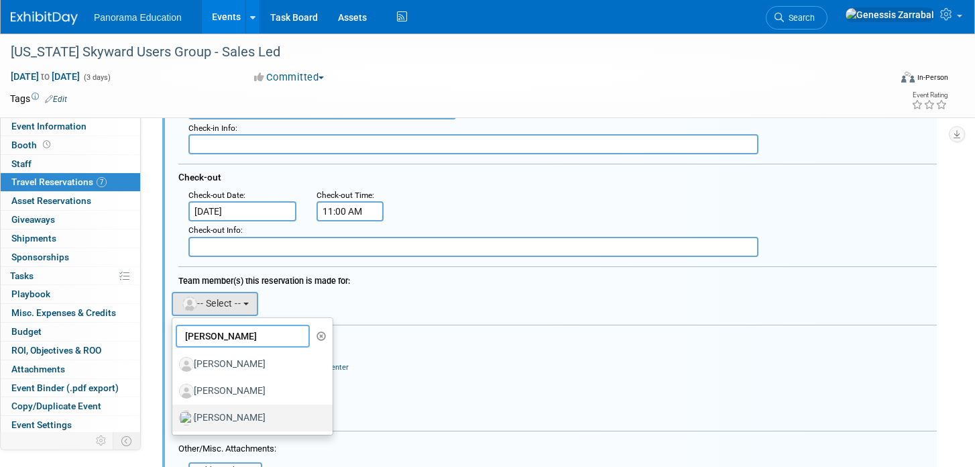
type input "[PERSON_NAME]"
click at [219, 418] on label "[PERSON_NAME]" at bounding box center [249, 417] width 140 height 21
click at [174, 418] on input "[PERSON_NAME]" at bounding box center [170, 416] width 9 height 9
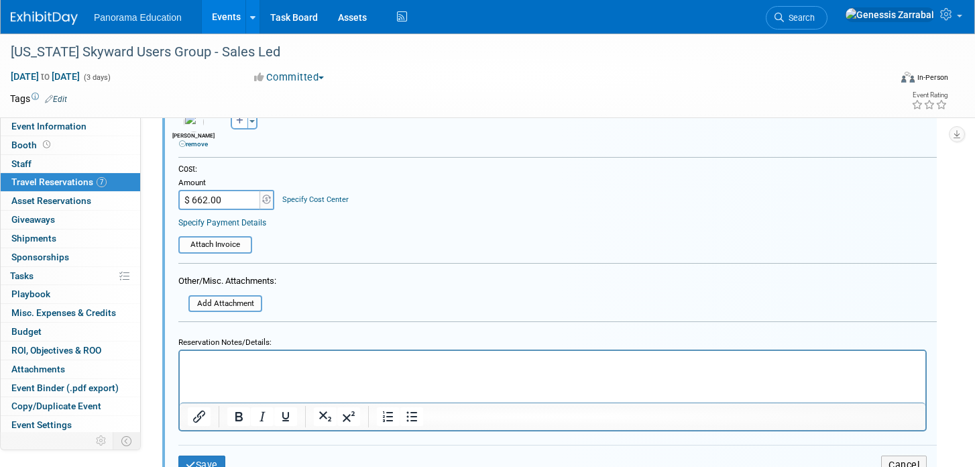
scroll to position [481, 0]
click at [205, 461] on button "Save" at bounding box center [201, 464] width 47 height 19
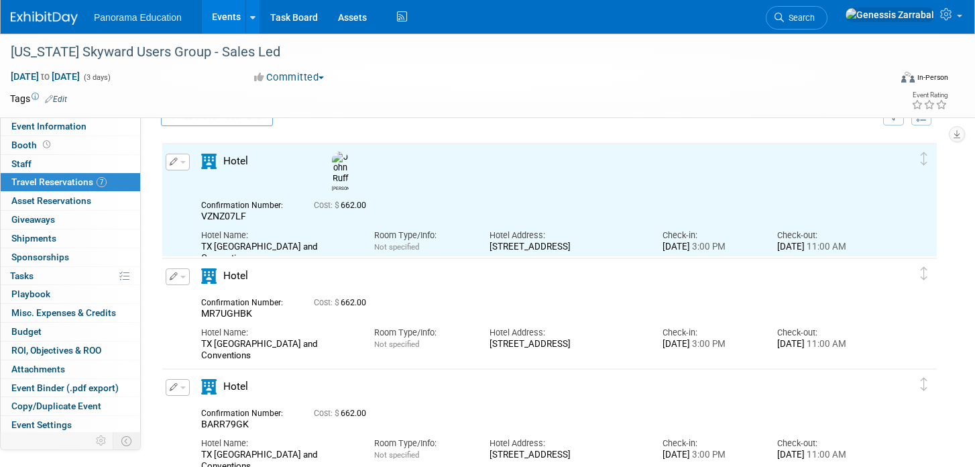
scroll to position [23, 0]
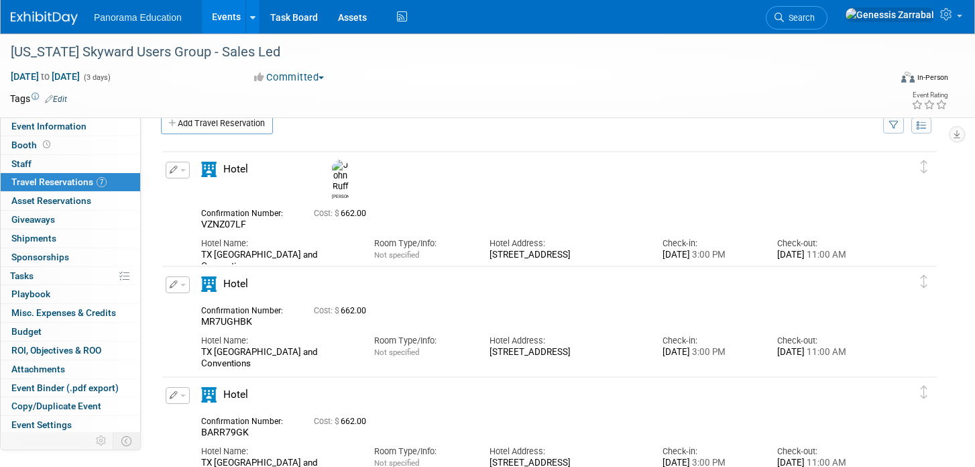
click at [183, 288] on button "button" at bounding box center [178, 284] width 24 height 17
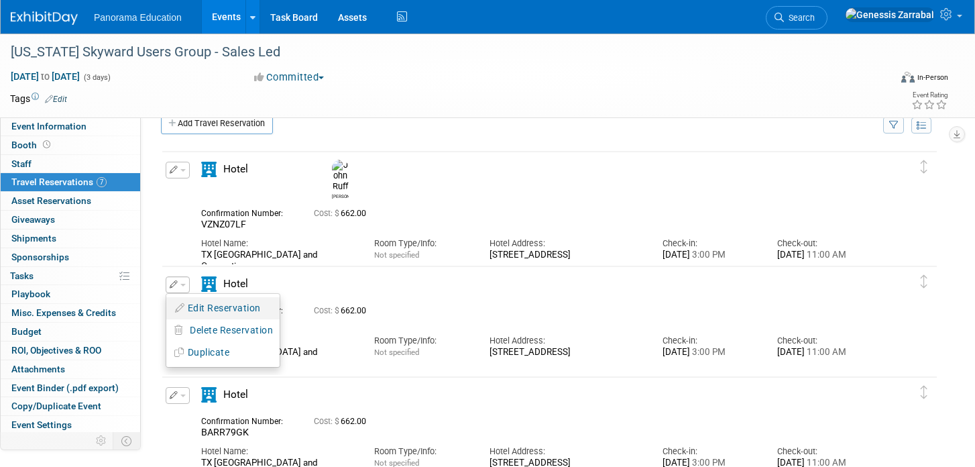
click at [214, 314] on button "Edit Reservation" at bounding box center [222, 307] width 113 height 19
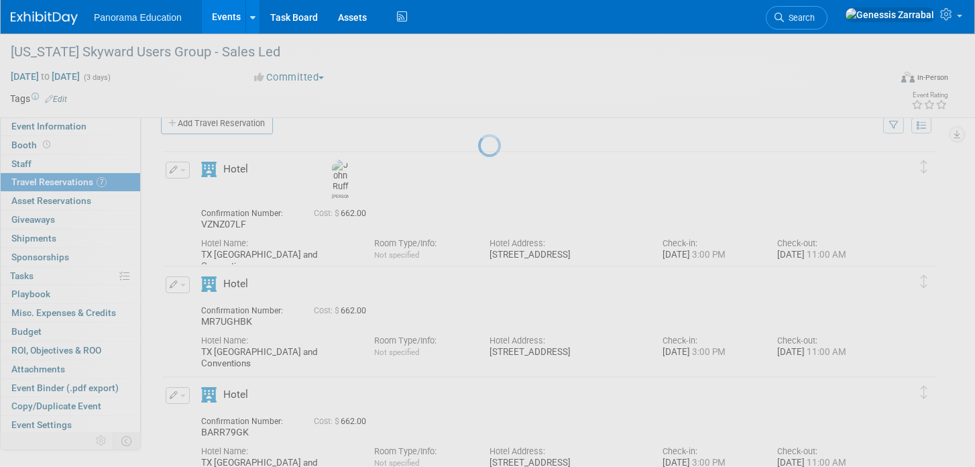
select select "5e87c969-67a4-4e93-b3d0-1b84d96a2cc3"
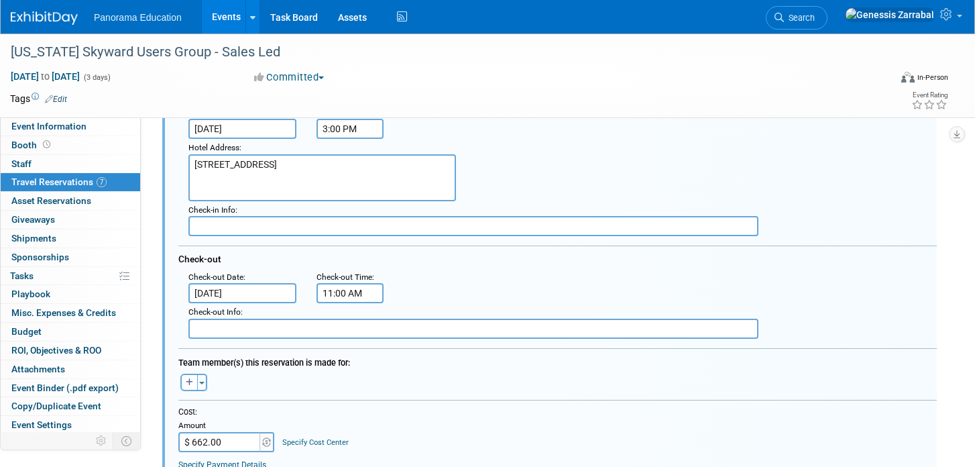
scroll to position [361, 0]
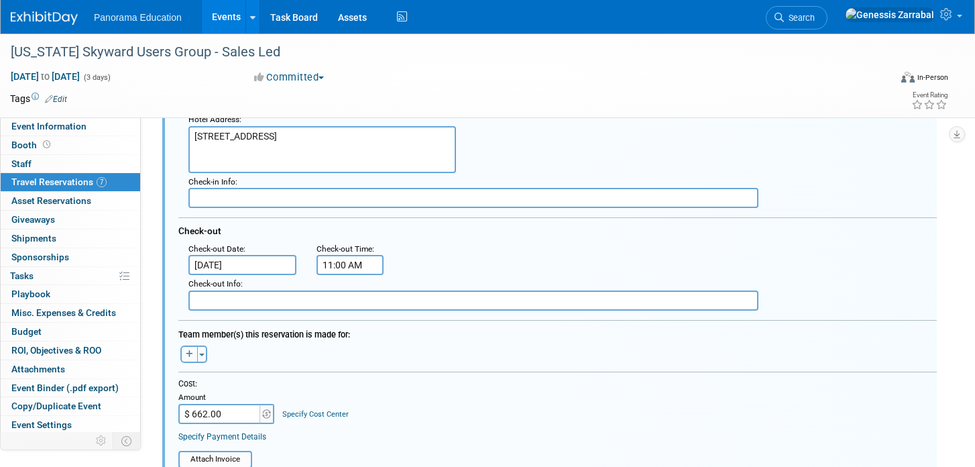
click at [186, 357] on icon "button" at bounding box center [189, 354] width 7 height 8
select select
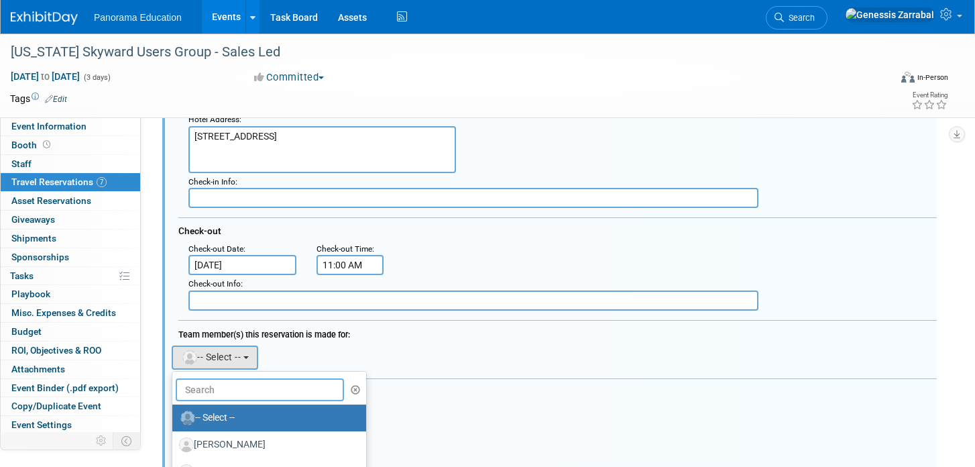
click at [243, 396] on input "text" at bounding box center [260, 389] width 168 height 23
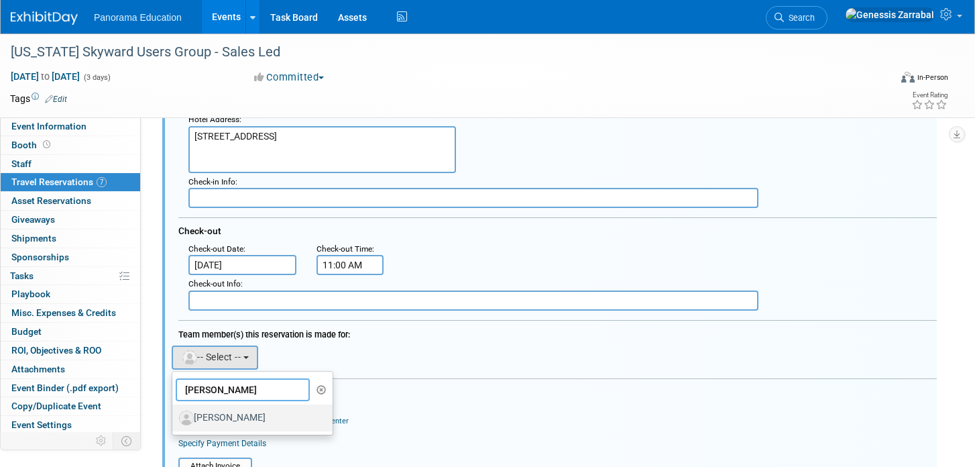
type input "[PERSON_NAME]"
click at [253, 420] on label "[PERSON_NAME]" at bounding box center [249, 417] width 140 height 21
click at [174, 420] on input "[PERSON_NAME]" at bounding box center [170, 416] width 9 height 9
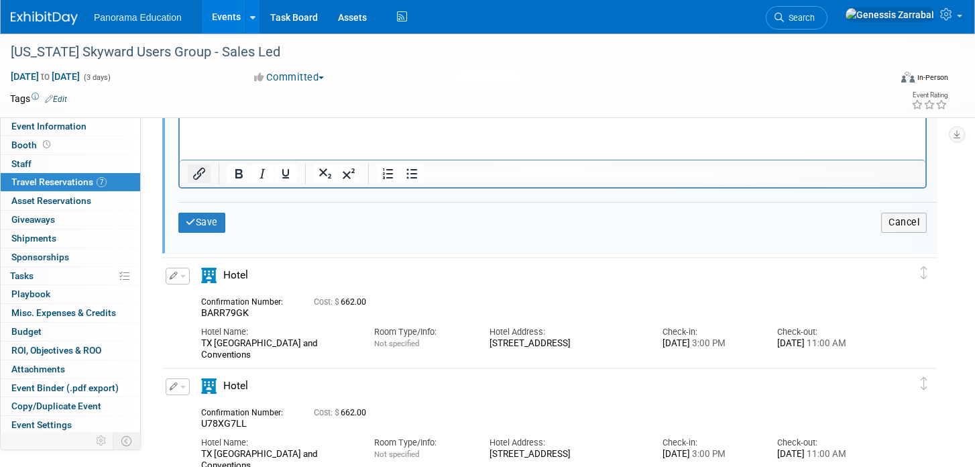
scroll to position [833, 0]
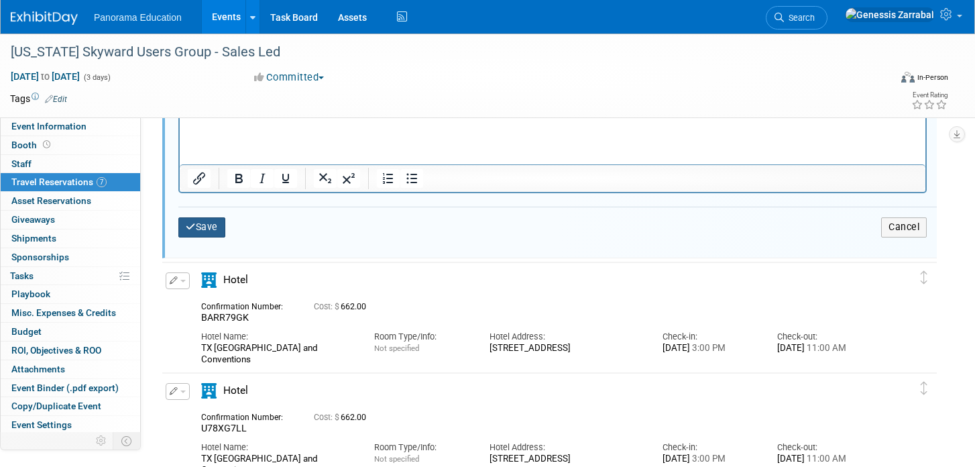
click at [204, 229] on button "Save" at bounding box center [201, 226] width 47 height 19
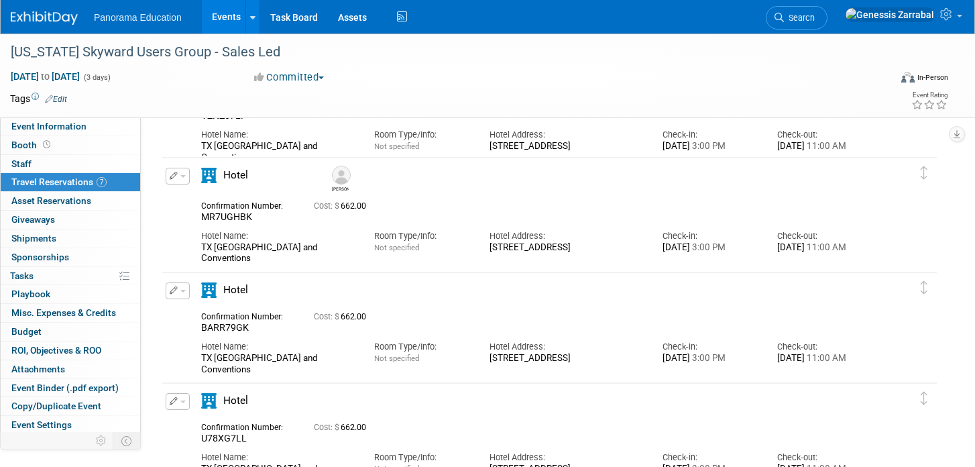
scroll to position [120, 0]
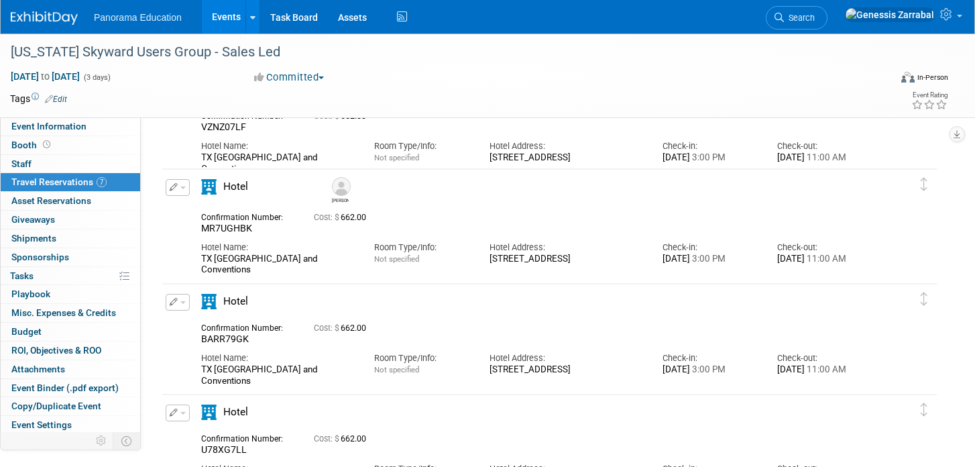
click at [180, 300] on button "button" at bounding box center [178, 302] width 24 height 17
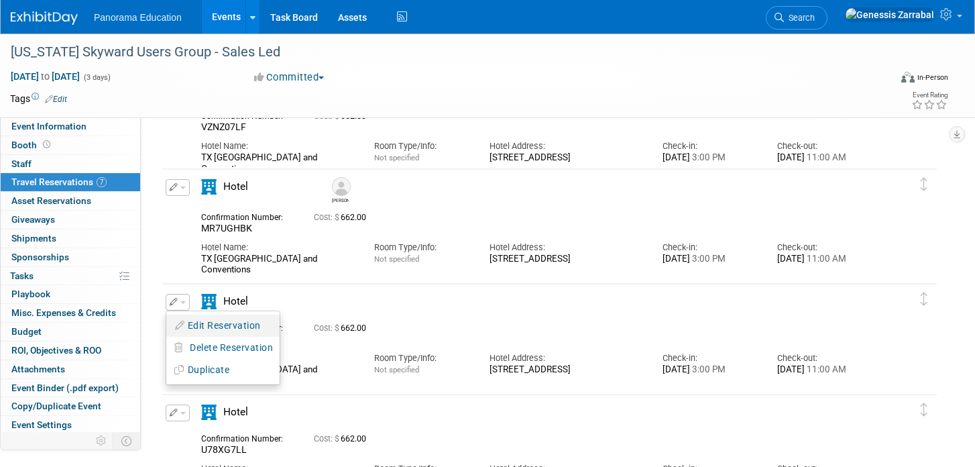
click at [190, 325] on button "Edit Reservation" at bounding box center [222, 325] width 113 height 19
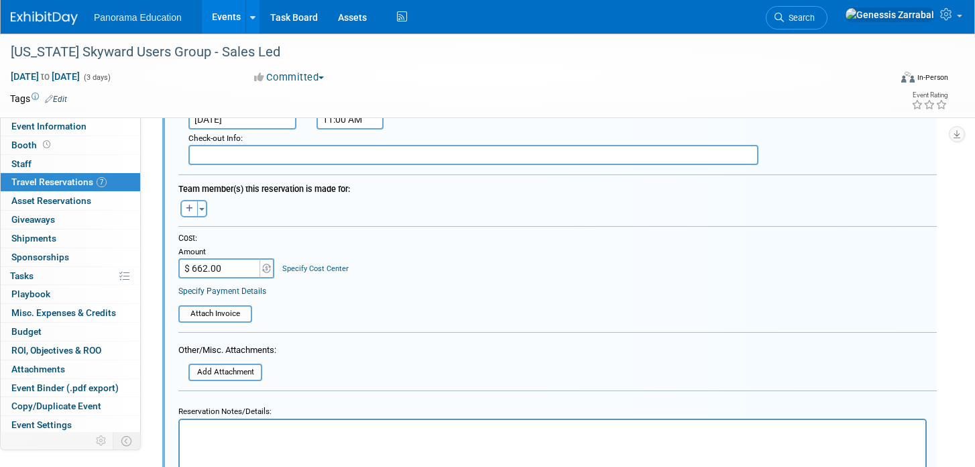
scroll to position [682, 0]
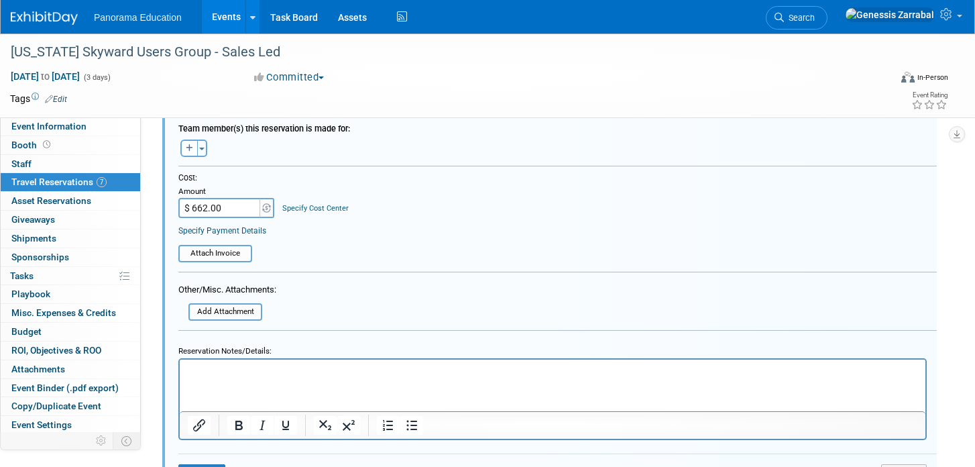
click at [234, 377] on html at bounding box center [553, 368] width 746 height 18
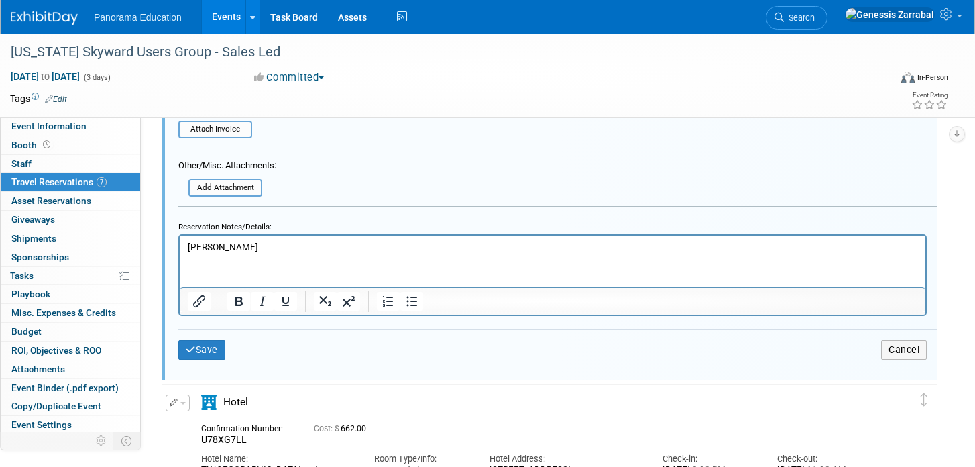
click at [201, 243] on p "[PERSON_NAME]" at bounding box center [553, 246] width 730 height 13
click at [212, 349] on button "Save" at bounding box center [201, 349] width 47 height 19
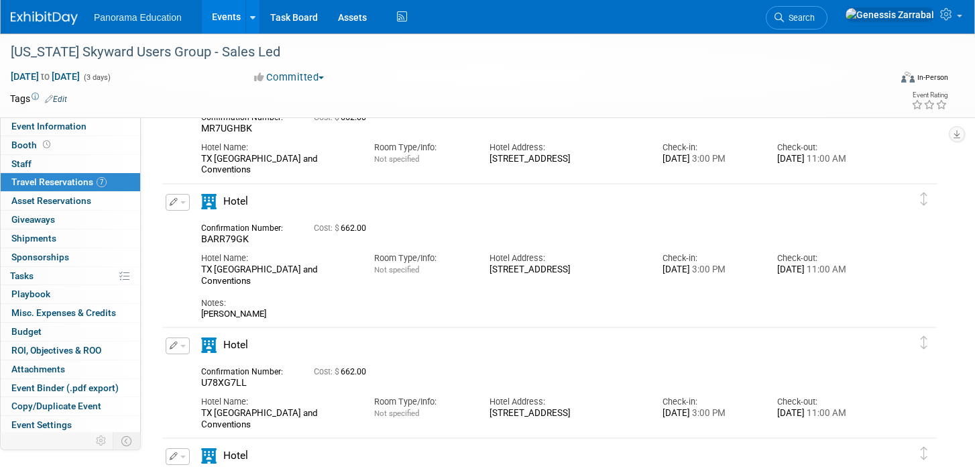
scroll to position [211, 0]
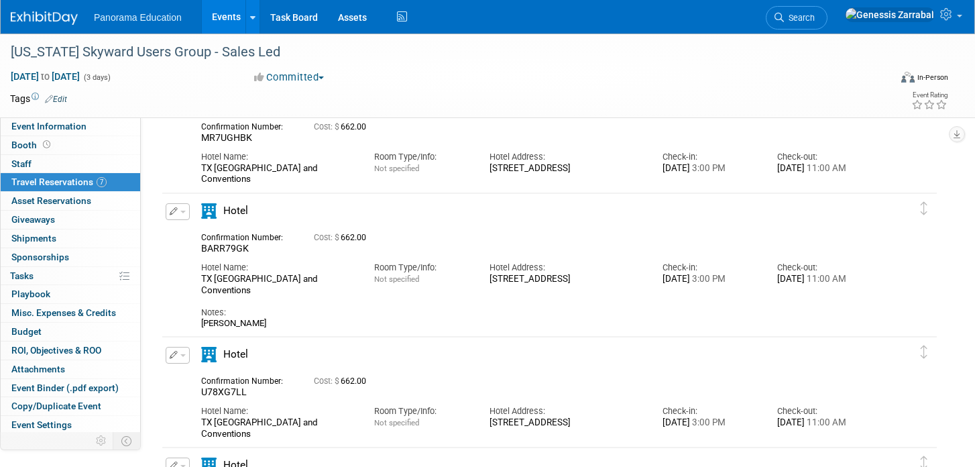
click at [180, 211] on span "button" at bounding box center [182, 212] width 5 height 3
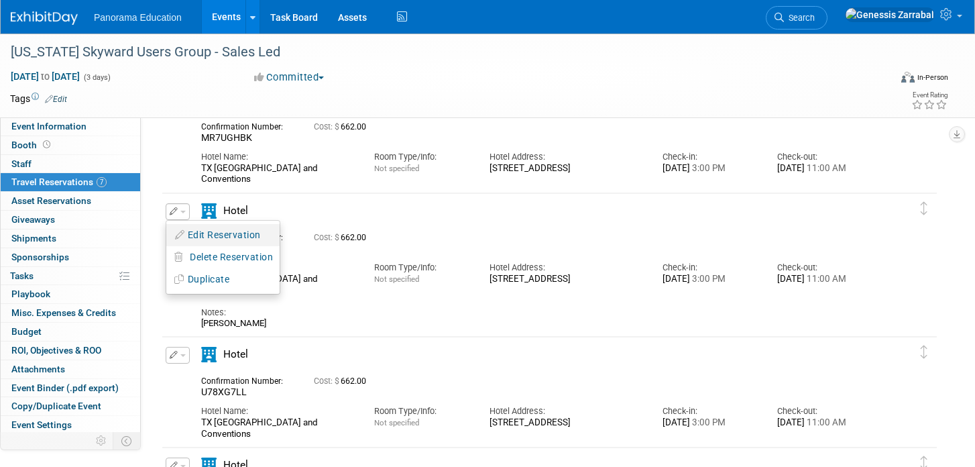
click at [197, 232] on button "Edit Reservation" at bounding box center [222, 234] width 113 height 19
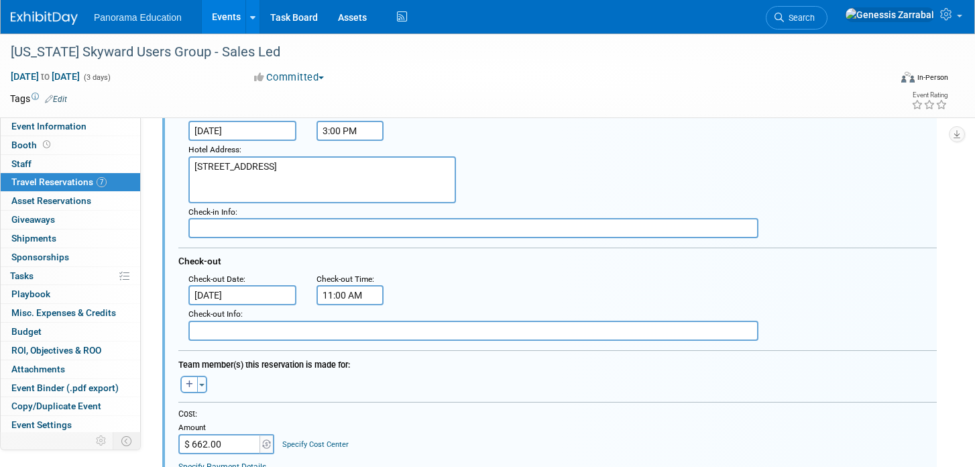
scroll to position [447, 0]
click at [227, 443] on input "$ 662.00" at bounding box center [220, 443] width 84 height 20
type input "$ 441.60"
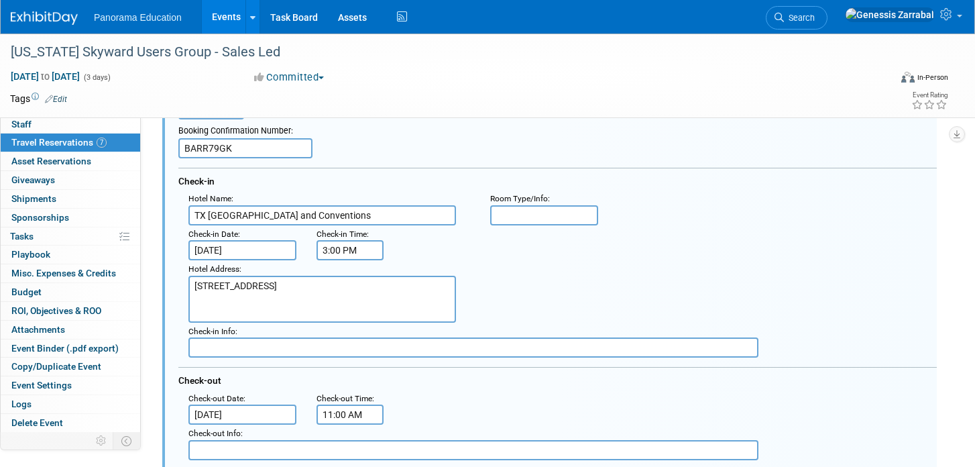
scroll to position [323, 0]
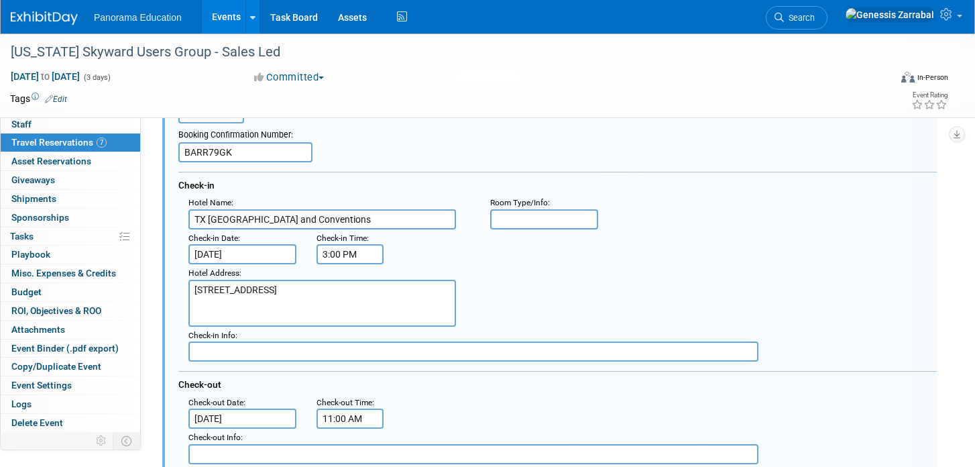
click at [216, 152] on input "BARR79GK" at bounding box center [245, 152] width 134 height 20
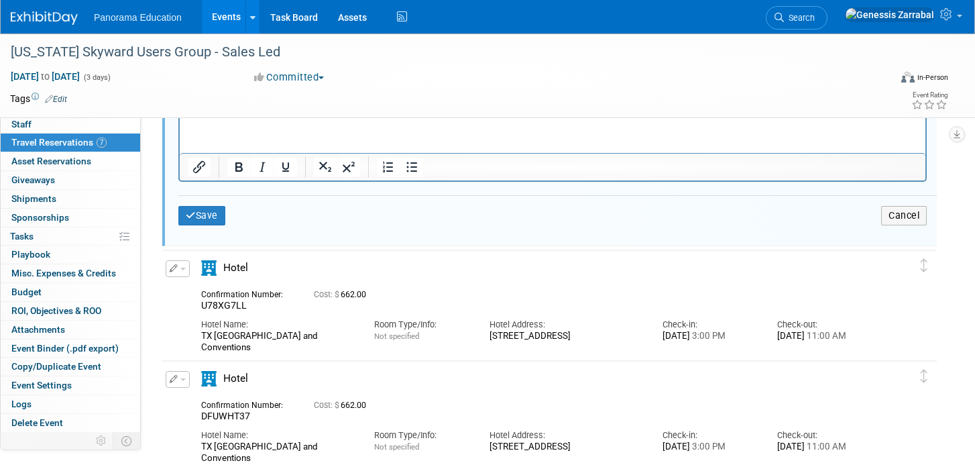
scroll to position [925, 0]
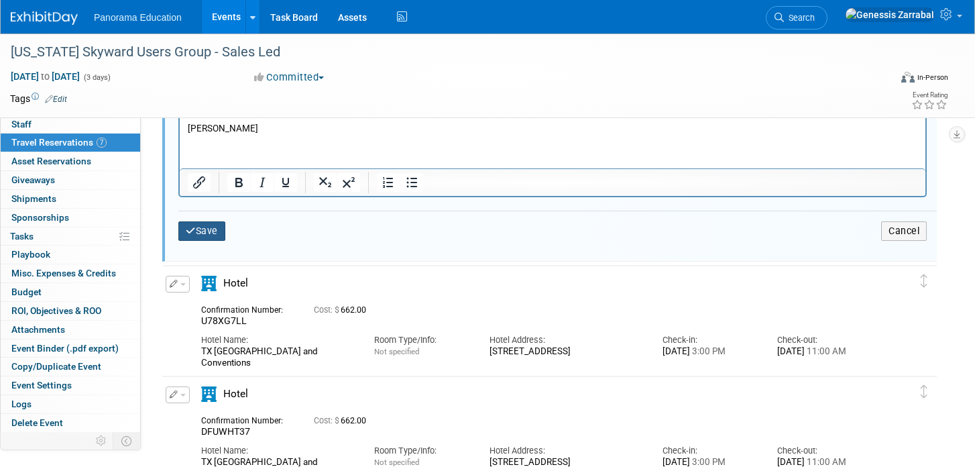
click at [209, 236] on button "Save" at bounding box center [201, 230] width 47 height 19
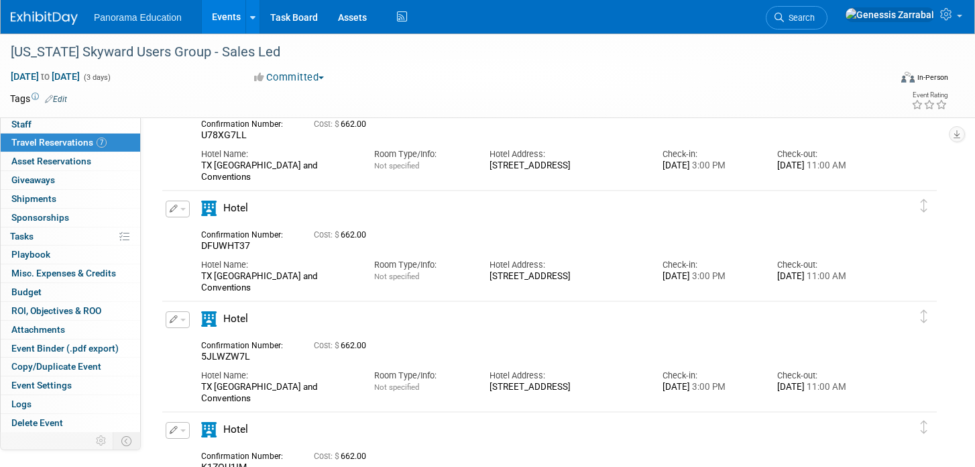
scroll to position [252, 0]
